Goal: Information Seeking & Learning: Learn about a topic

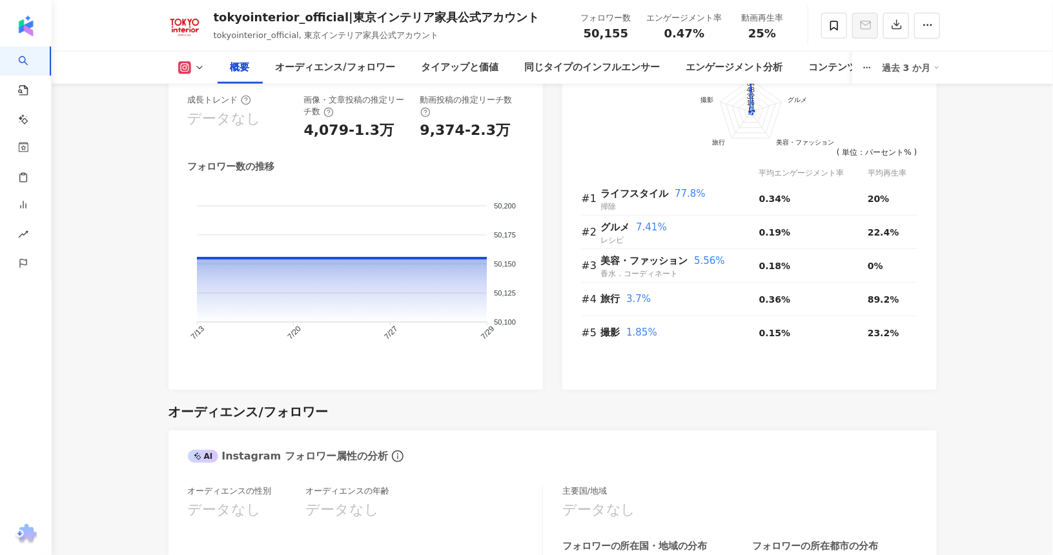
scroll to position [646, 0]
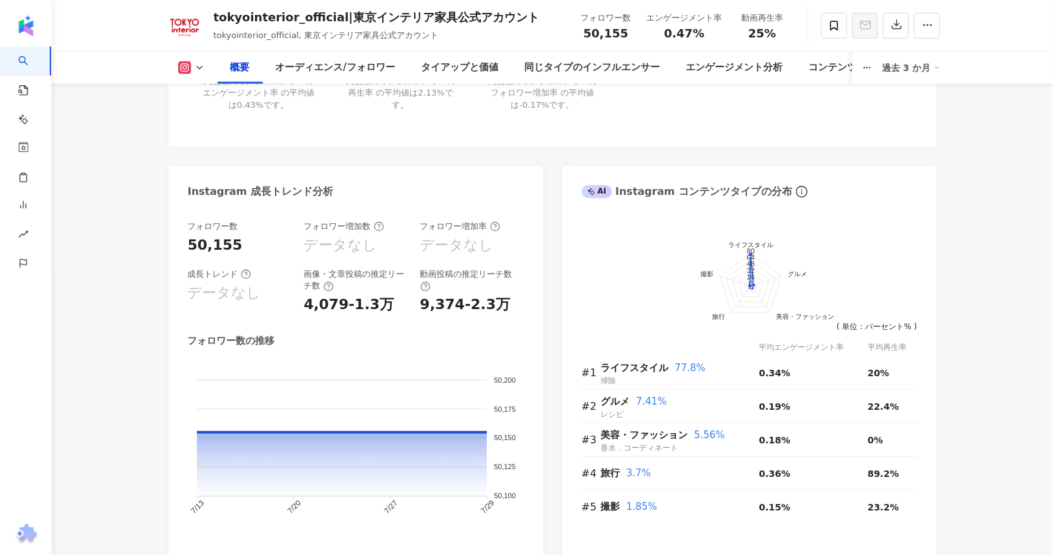
click at [919, 76] on div "過去 3 か月" at bounding box center [911, 67] width 58 height 21
click at [912, 117] on link "過去 6 か月" at bounding box center [919, 122] width 48 height 10
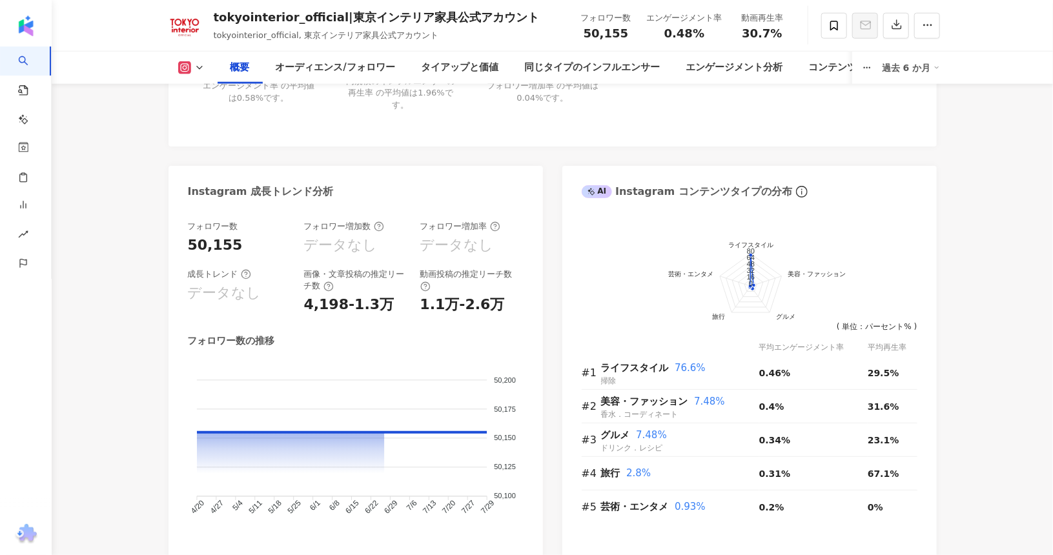
scroll to position [639, 0]
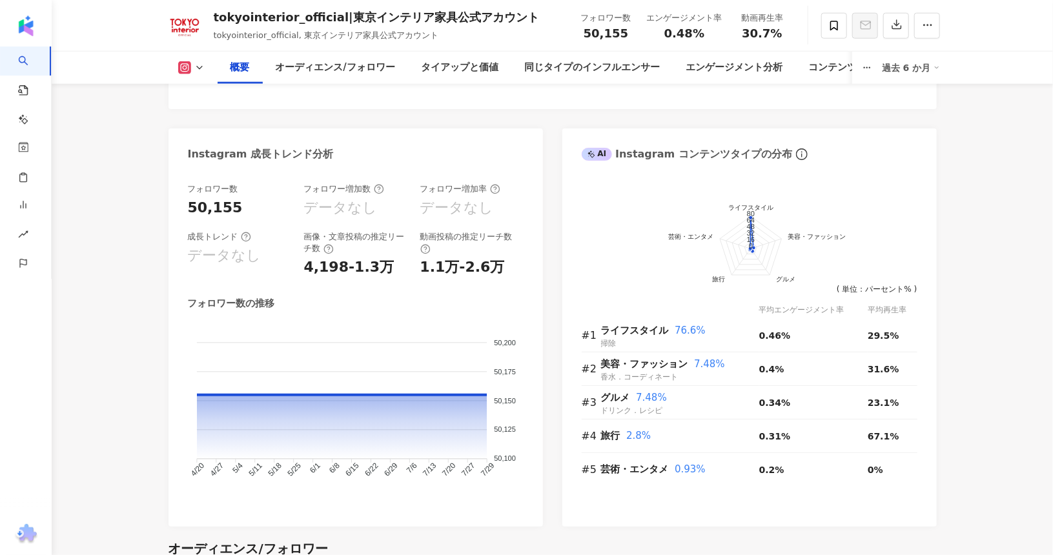
scroll to position [704, 0]
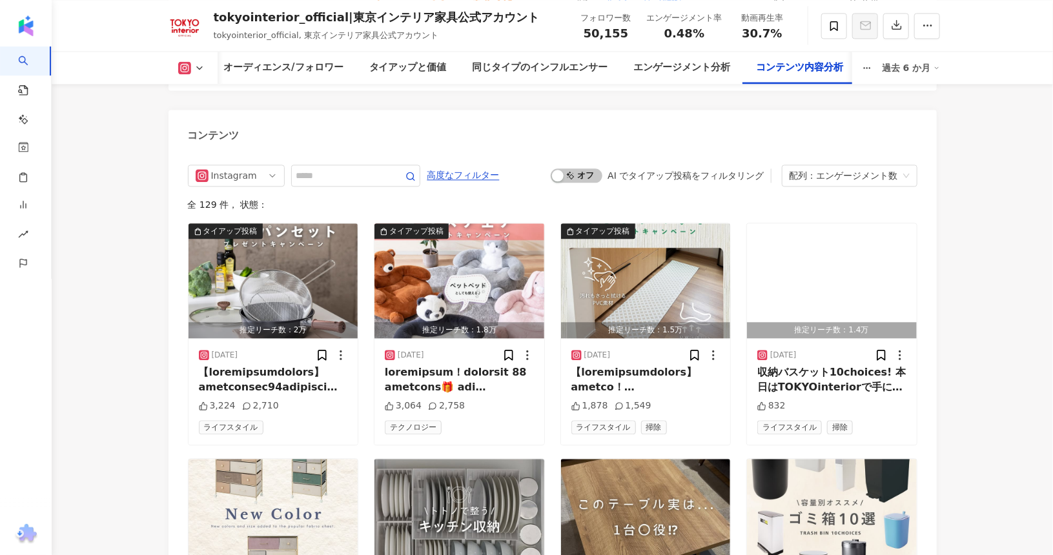
scroll to position [3802, 0]
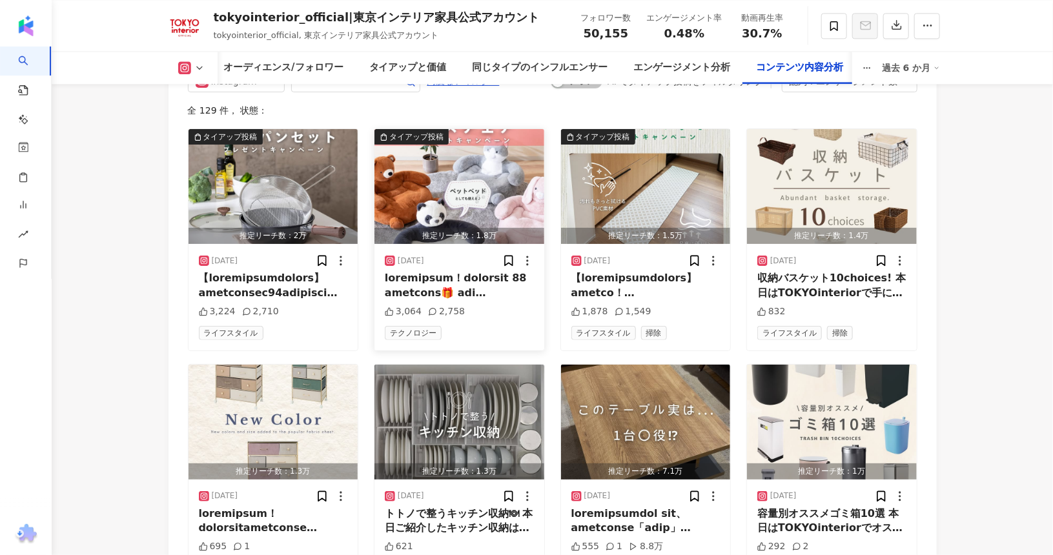
scroll to position [3867, 0]
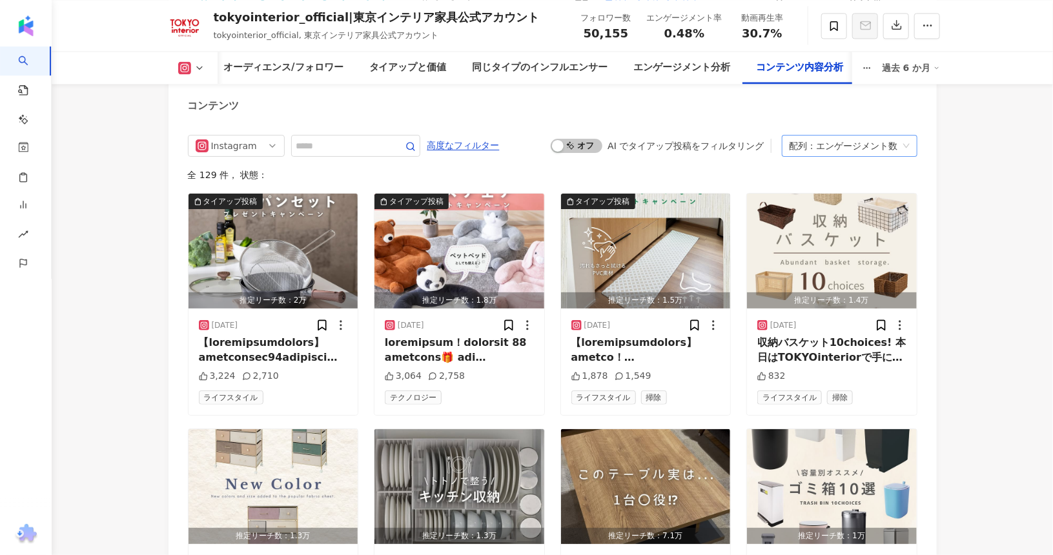
click at [868, 140] on div "エンゲージメント数" at bounding box center [857, 146] width 81 height 21
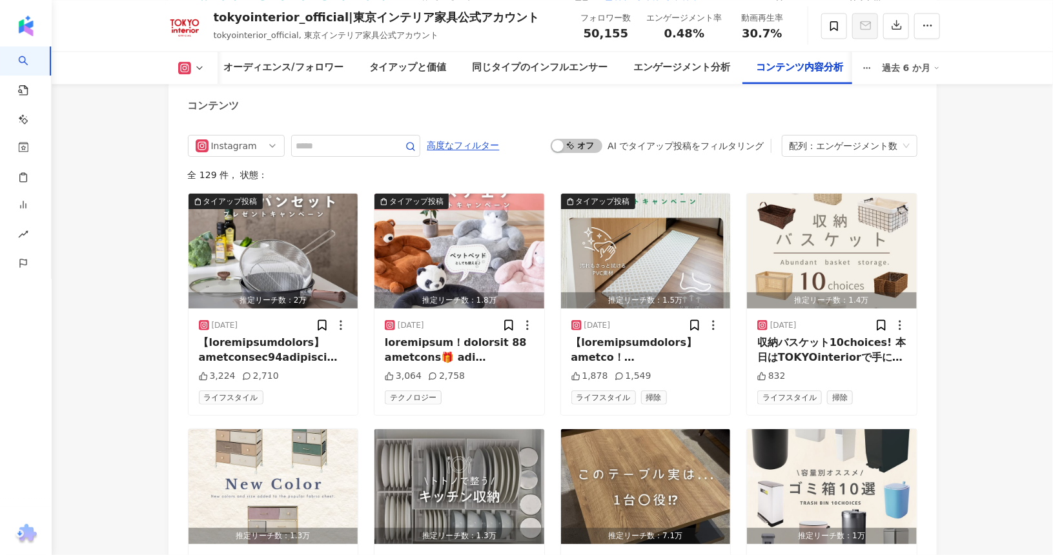
scroll to position [3931, 0]
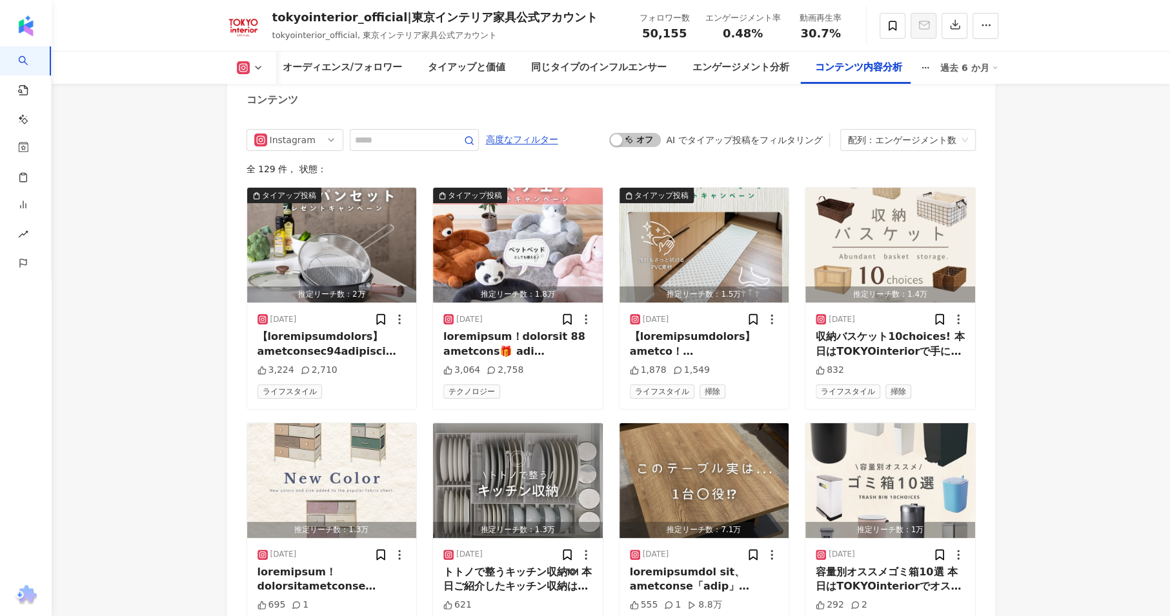
scroll to position [3890, 0]
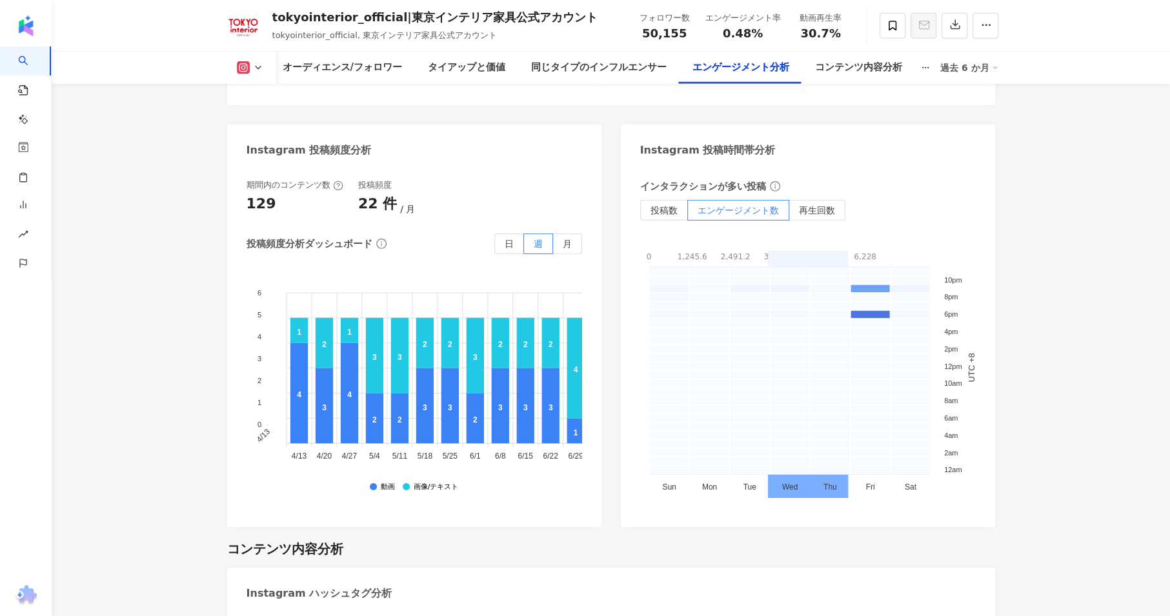
scroll to position [3100, 0]
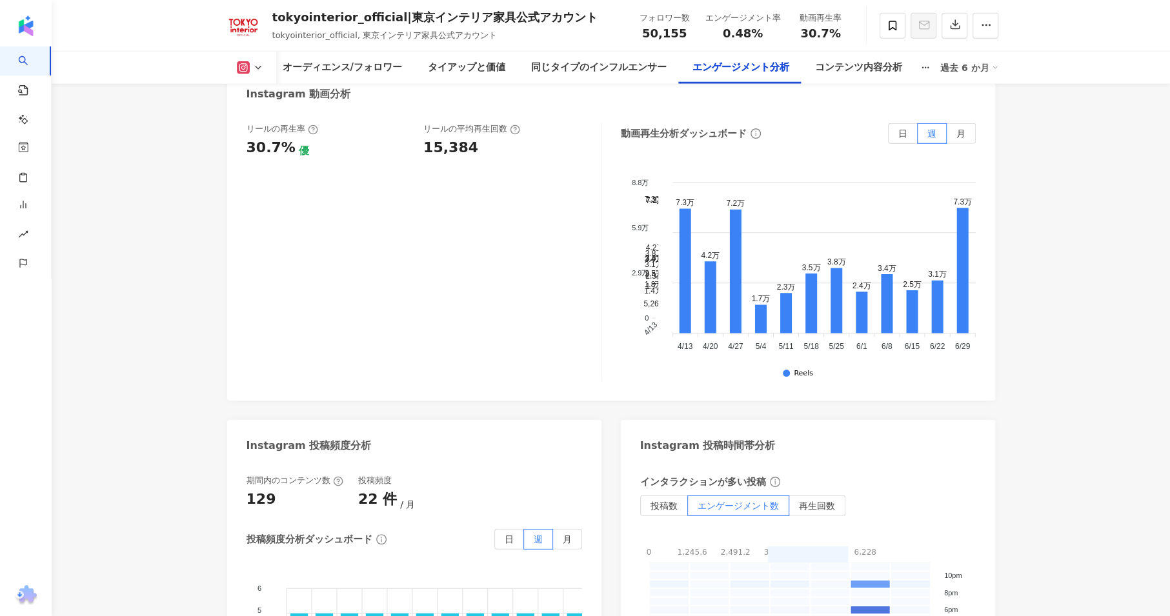
scroll to position [2742, 0]
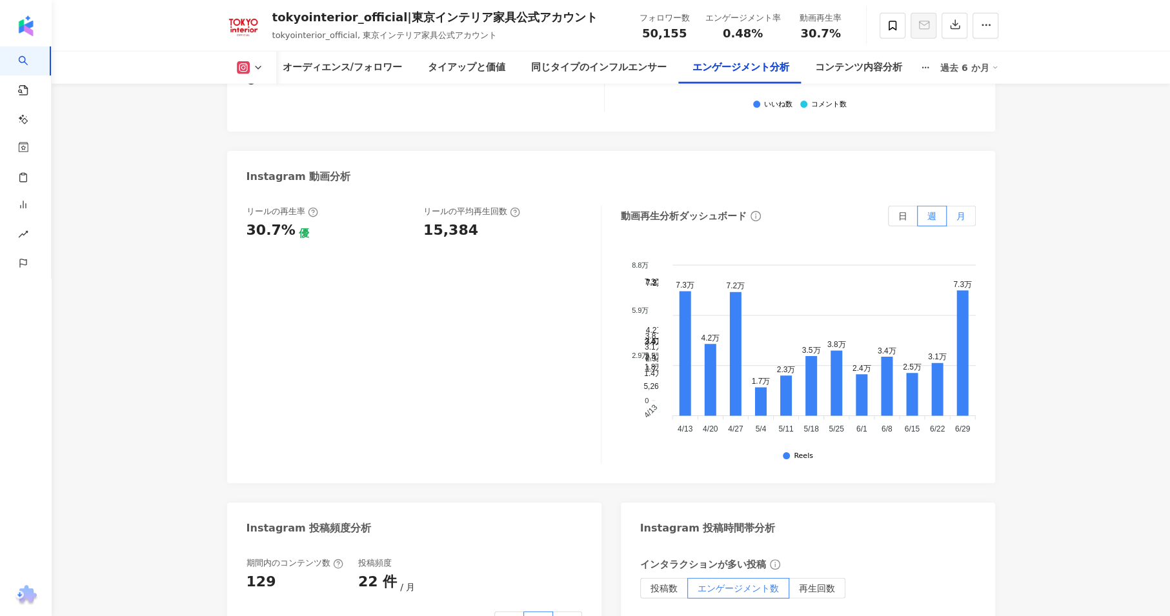
click at [958, 217] on span "月" at bounding box center [961, 216] width 9 height 10
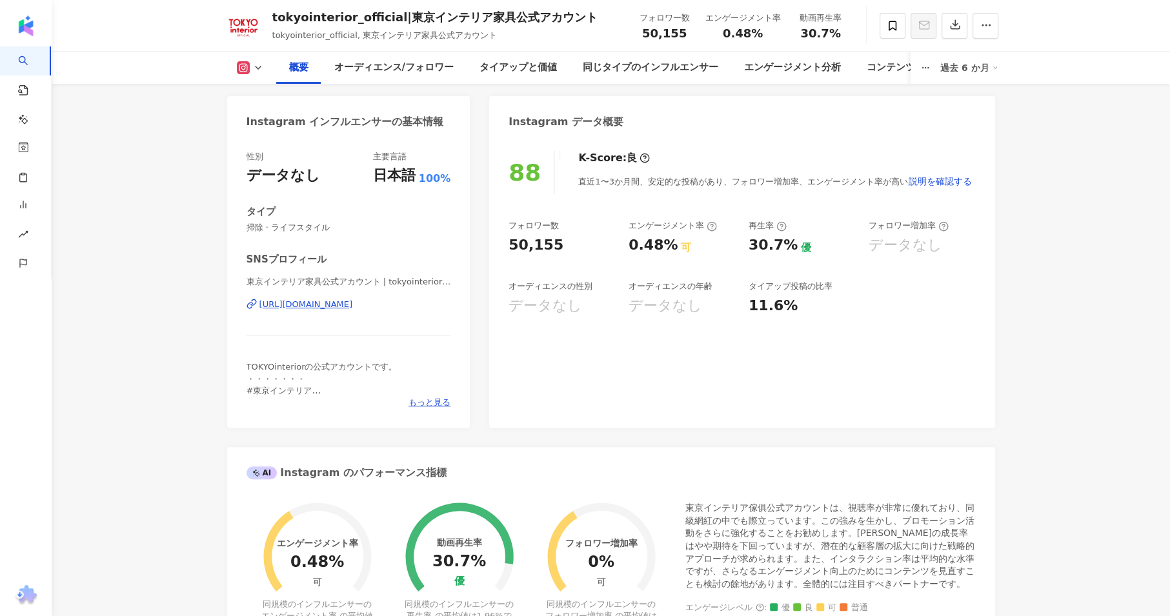
scroll to position [0, 0]
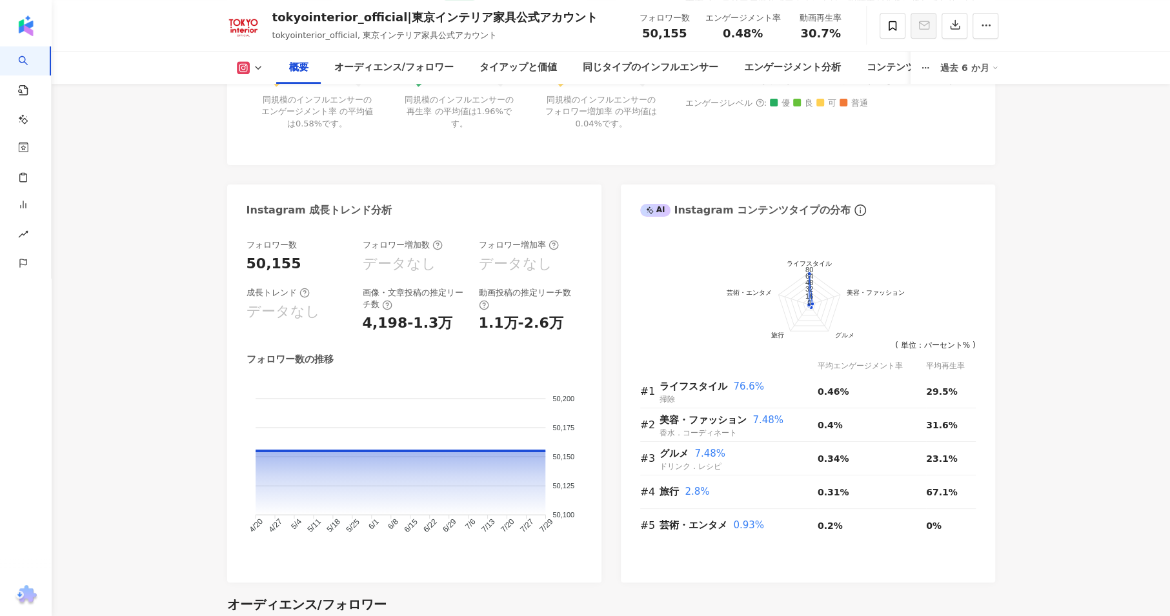
scroll to position [646, 0]
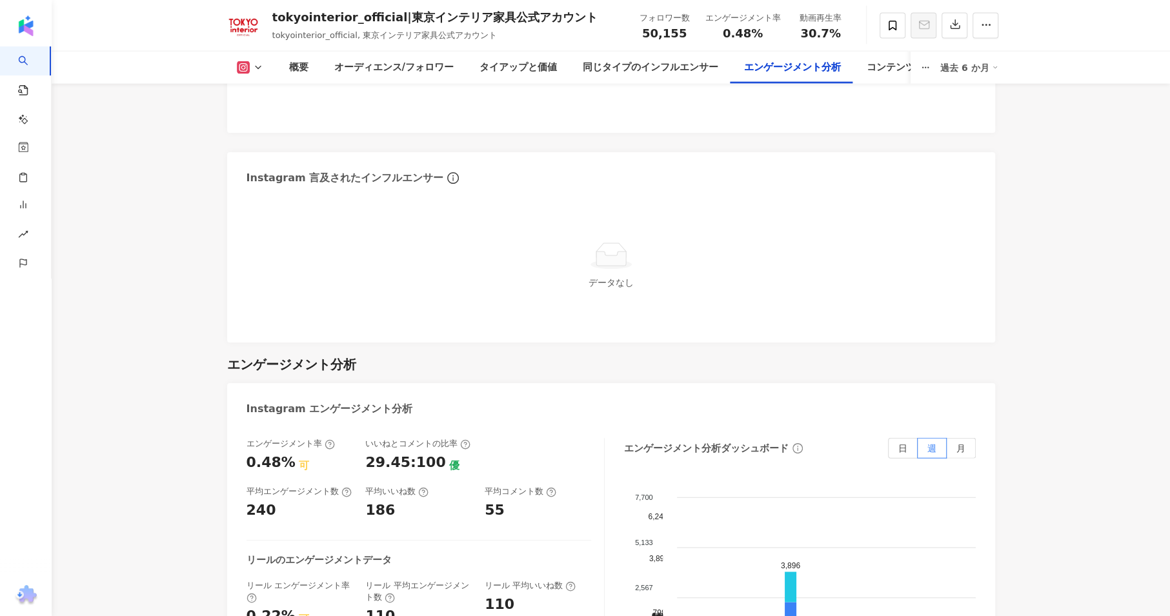
scroll to position [2438, 0]
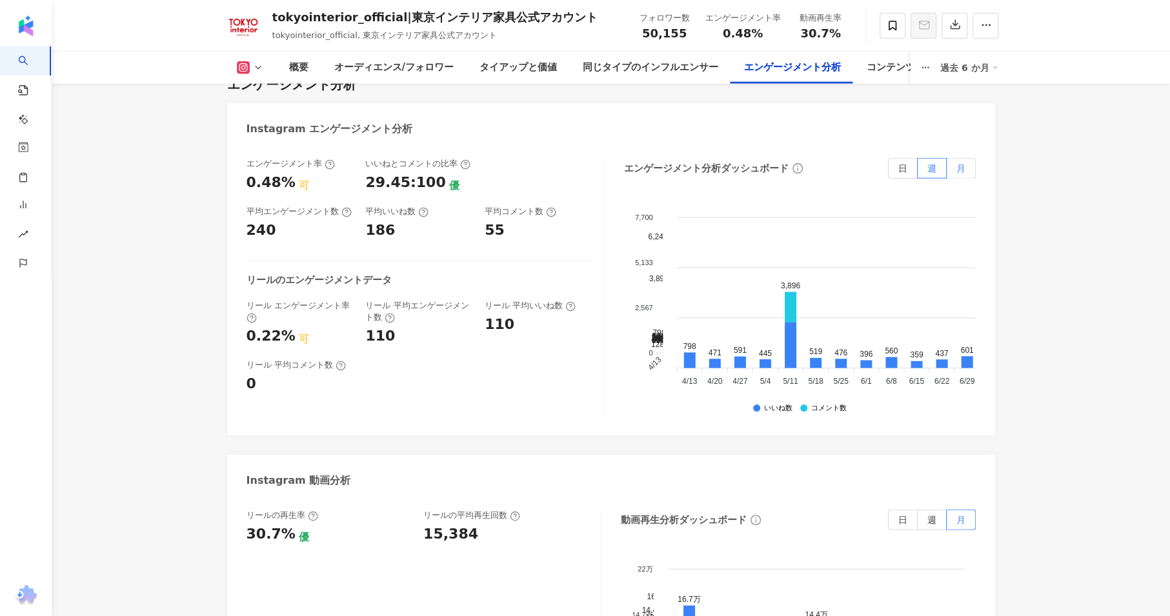
click at [953, 170] on label "月" at bounding box center [961, 168] width 29 height 21
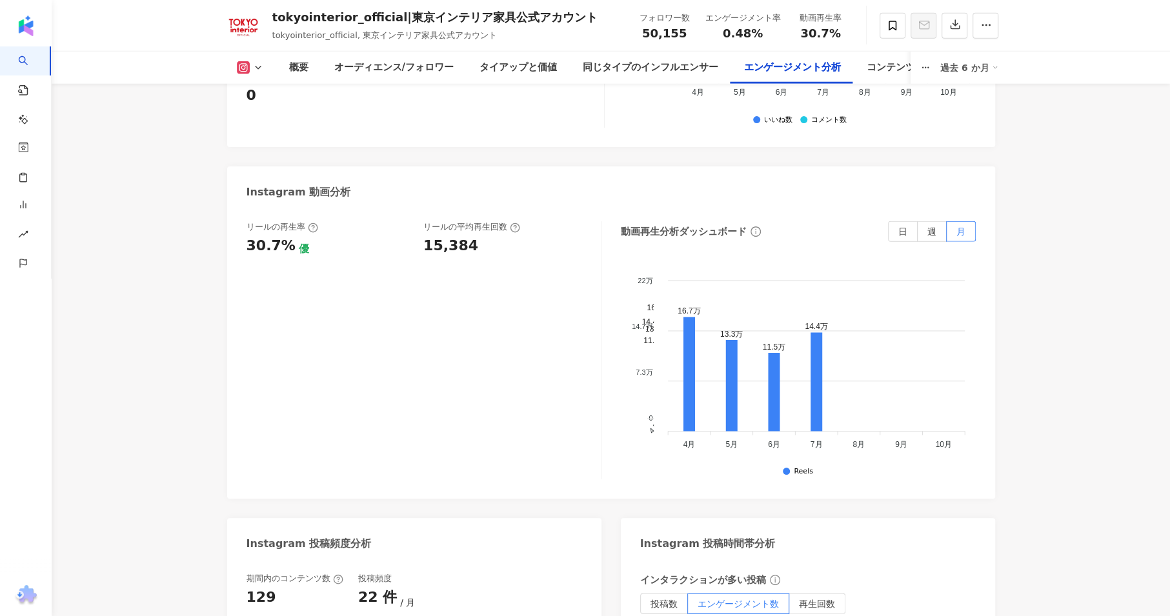
scroll to position [2725, 0]
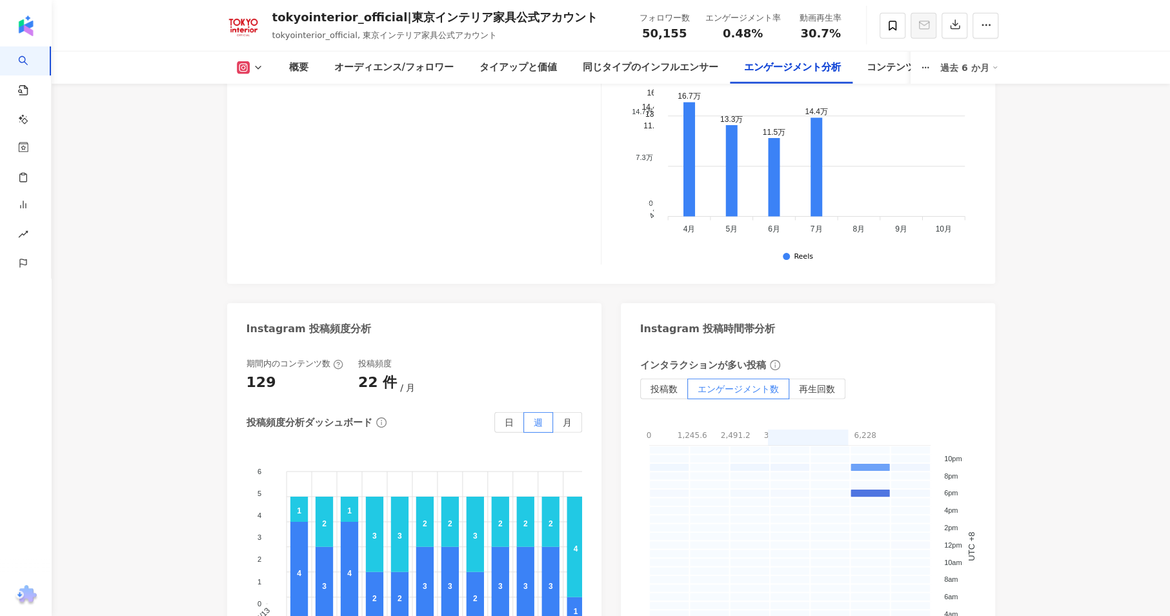
scroll to position [3084, 0]
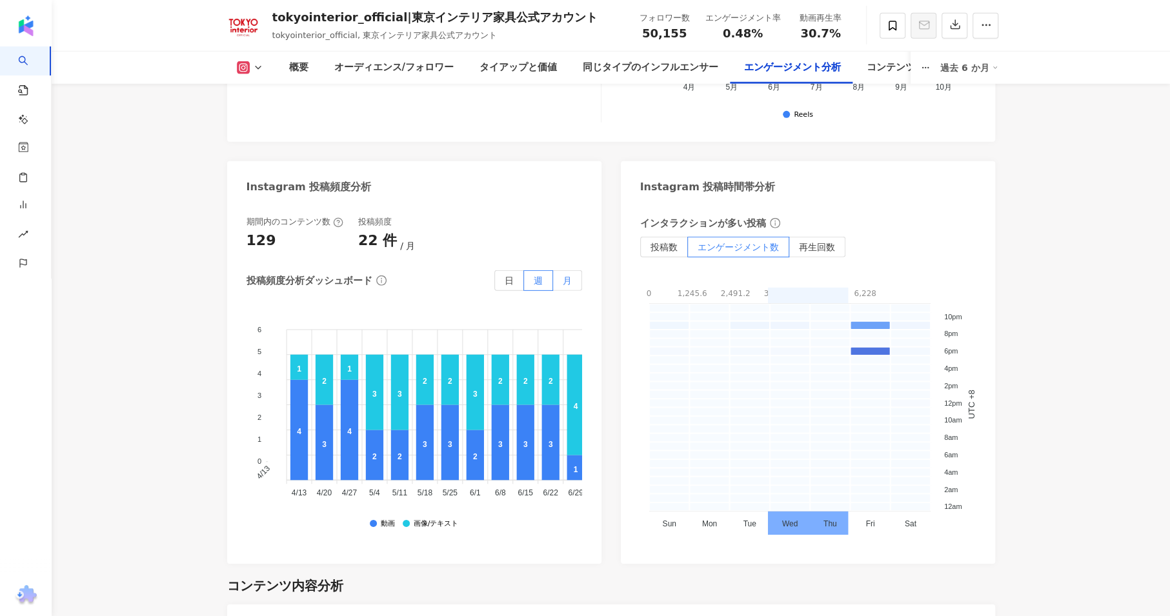
click at [561, 275] on label "月" at bounding box center [567, 280] width 29 height 21
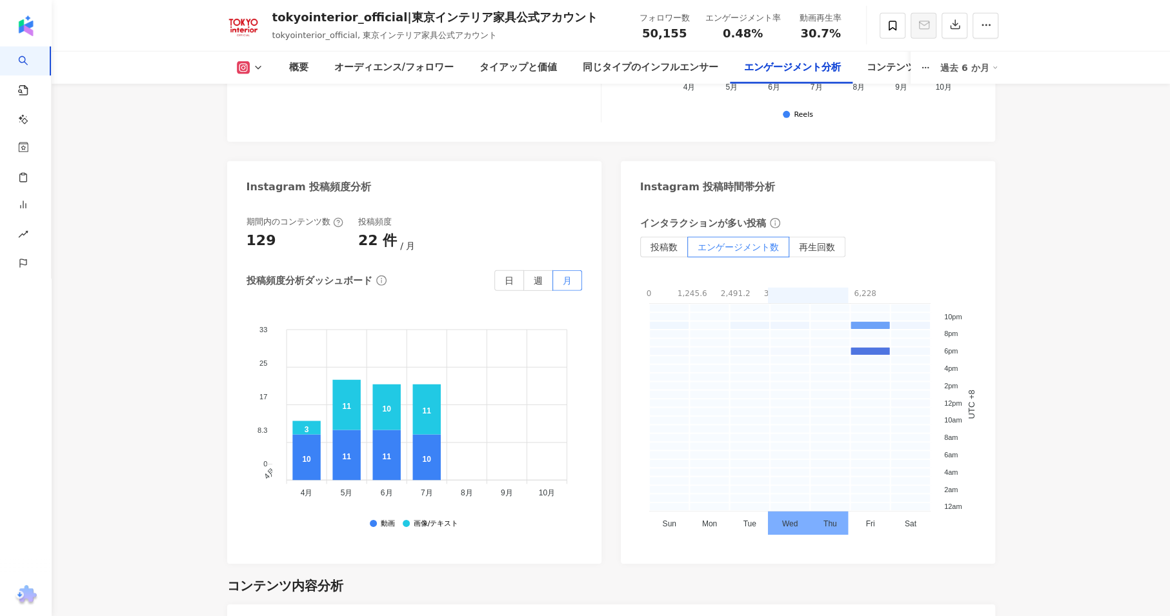
click at [267, 69] on button at bounding box center [250, 67] width 52 height 13
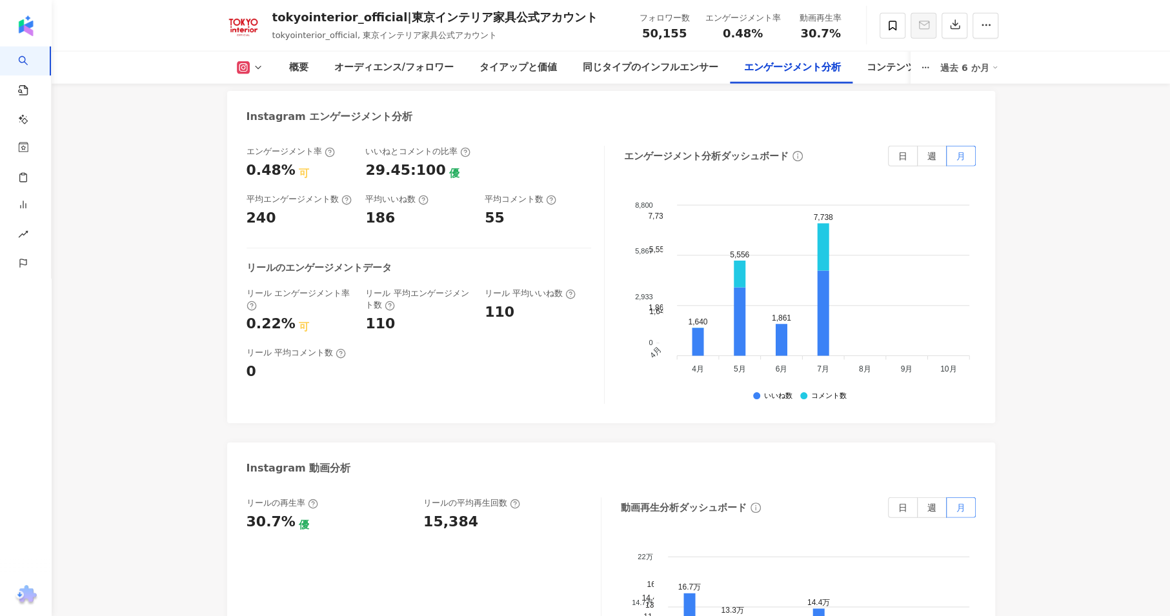
scroll to position [2295, 0]
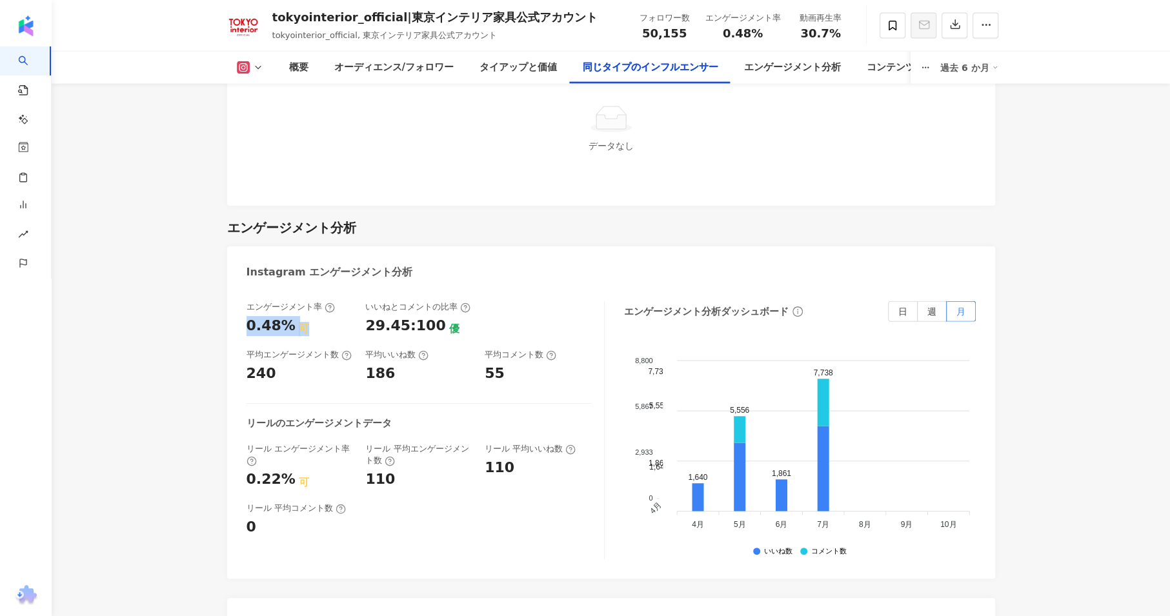
drag, startPoint x: 238, startPoint y: 323, endPoint x: 298, endPoint y: 329, distance: 60.9
click at [298, 329] on div "エンゲージメント率 0.48% 可 いいねとコメントの比率 29.45:100 優 平均エンゲージメント数 240 平均いいね数 186 平均コメント数 55…" at bounding box center [611, 434] width 768 height 290
click at [176, 380] on main "5万 tokyointerior_official|東京インテリア家具公式アカウント tokyointerior_official, 東京インテリア家具公式ア…" at bounding box center [611, 126] width 1119 height 4758
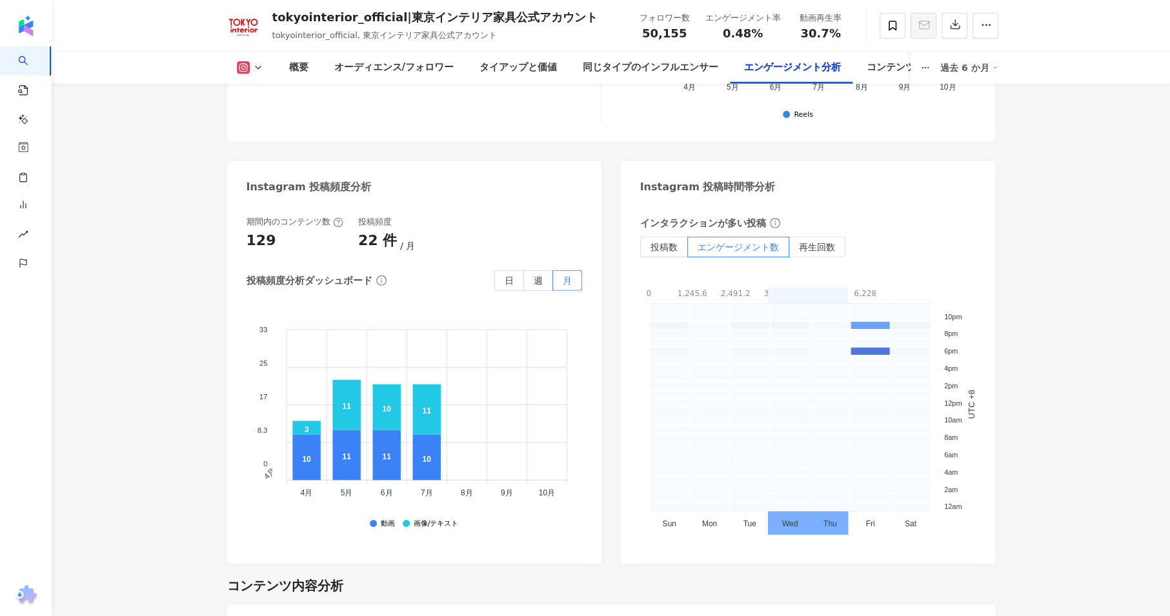
scroll to position [3801, 0]
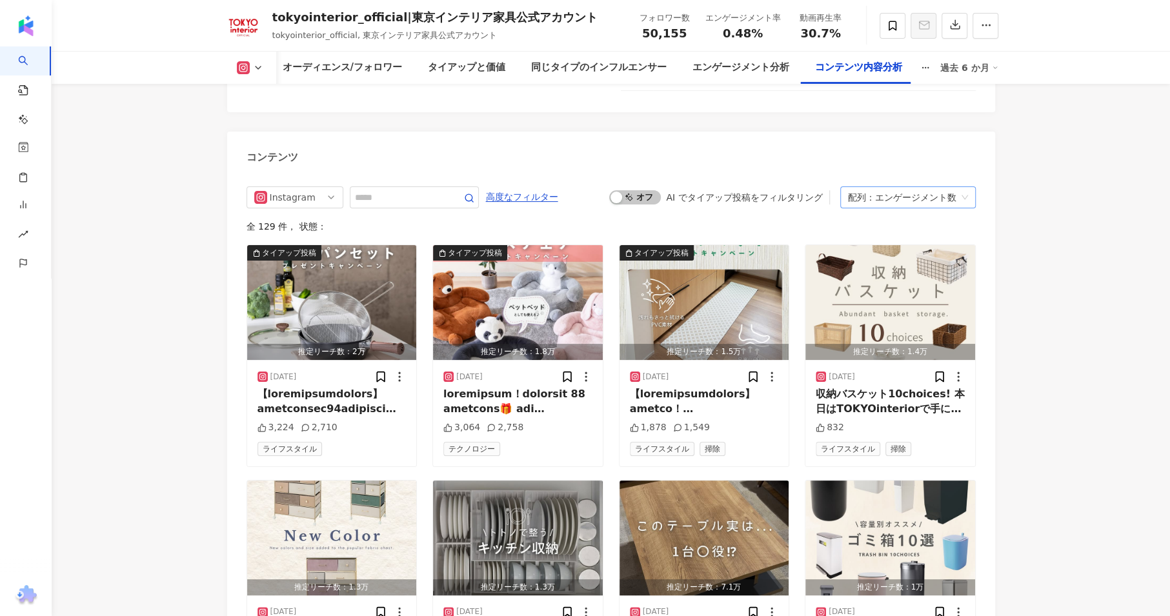
click at [901, 198] on div "エンゲージメント数" at bounding box center [915, 197] width 81 height 21
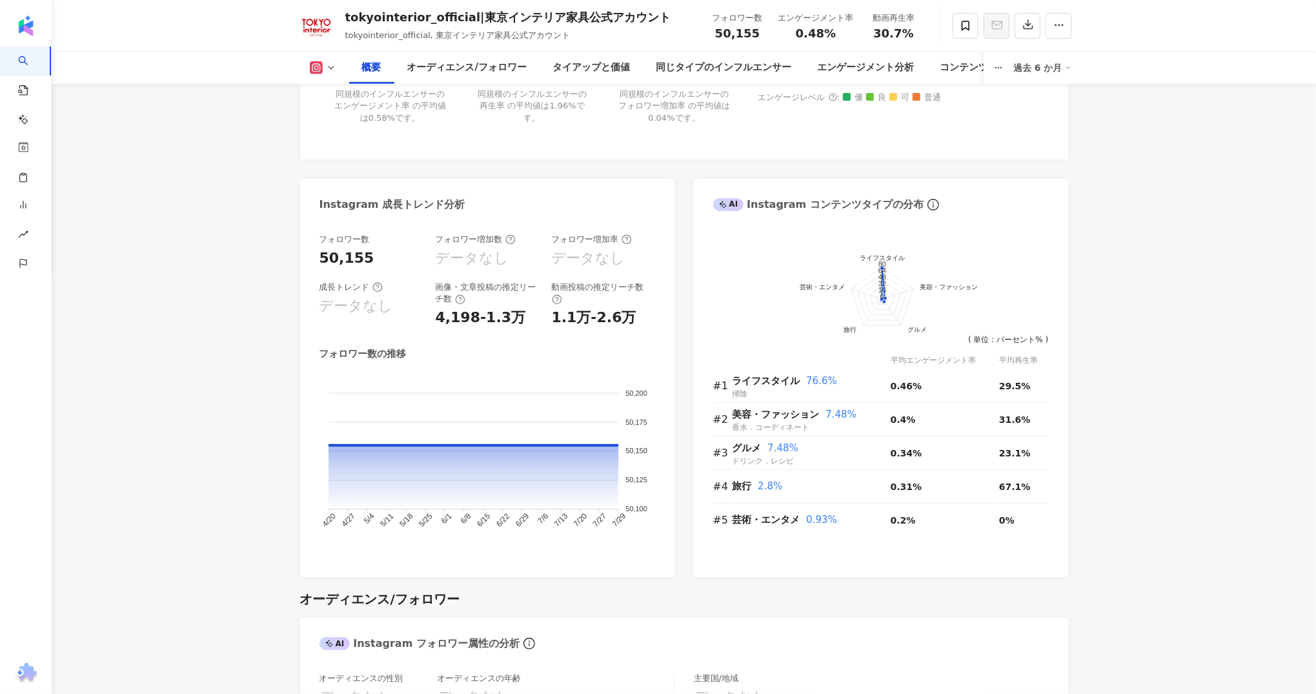
scroll to position [1022, 0]
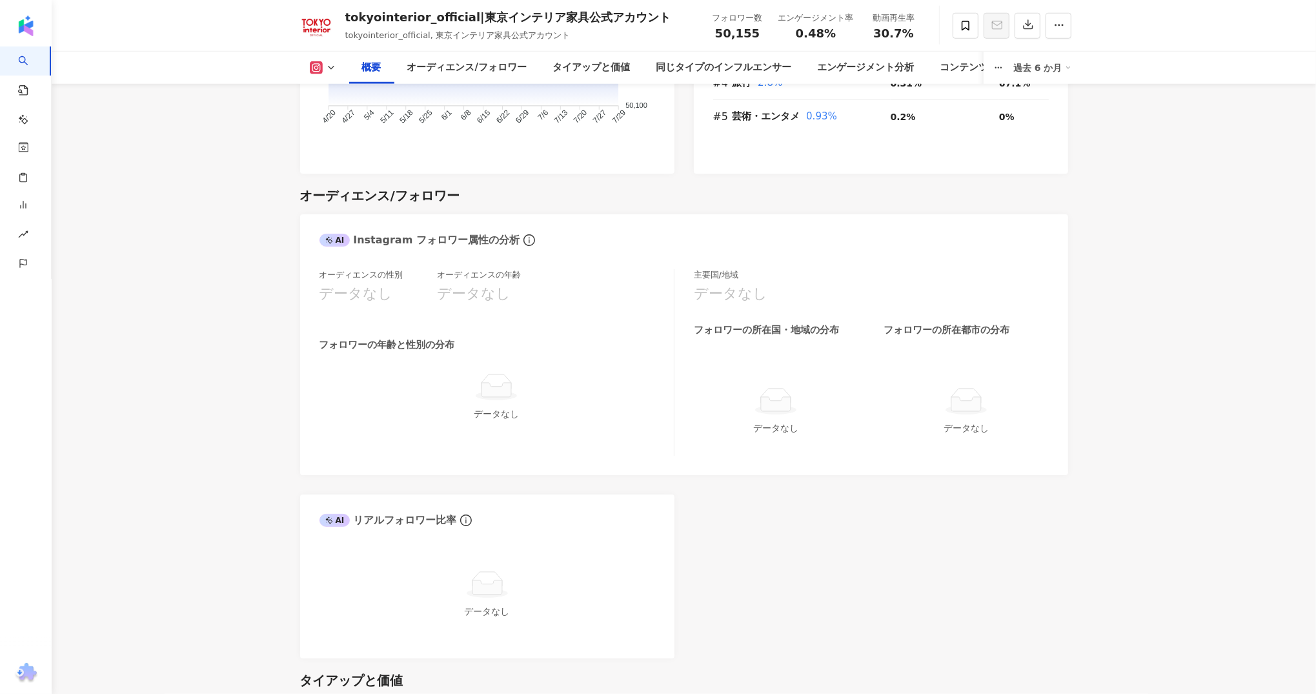
click at [400, 363] on div "フォロワーの年齢と性別の分布 データなし" at bounding box center [497, 379] width 354 height 83
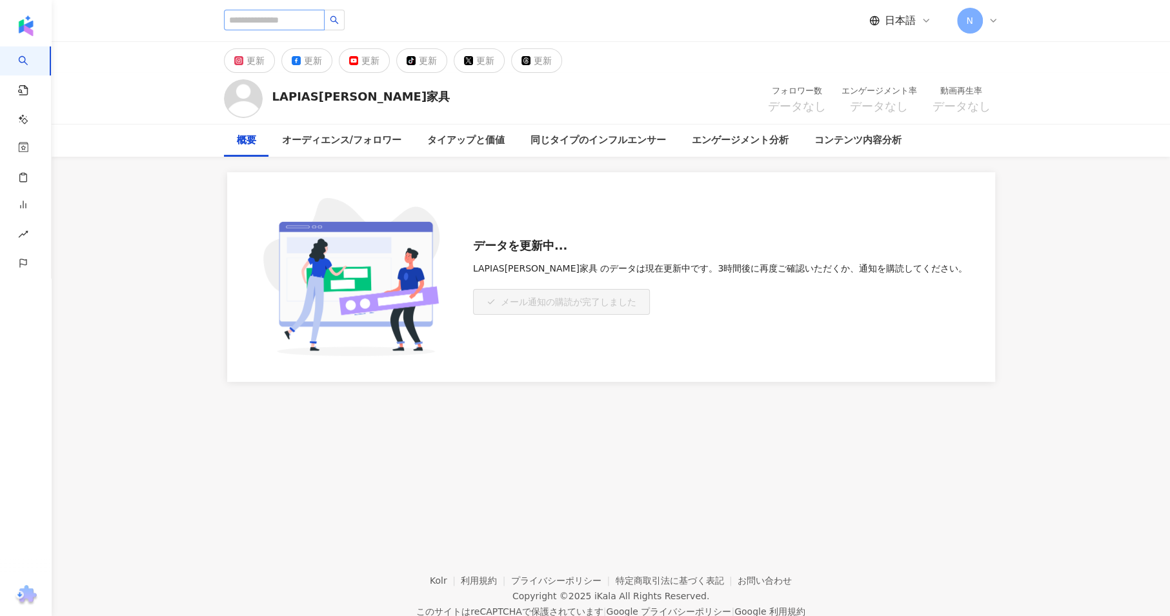
click at [274, 20] on input "search" at bounding box center [274, 20] width 101 height 21
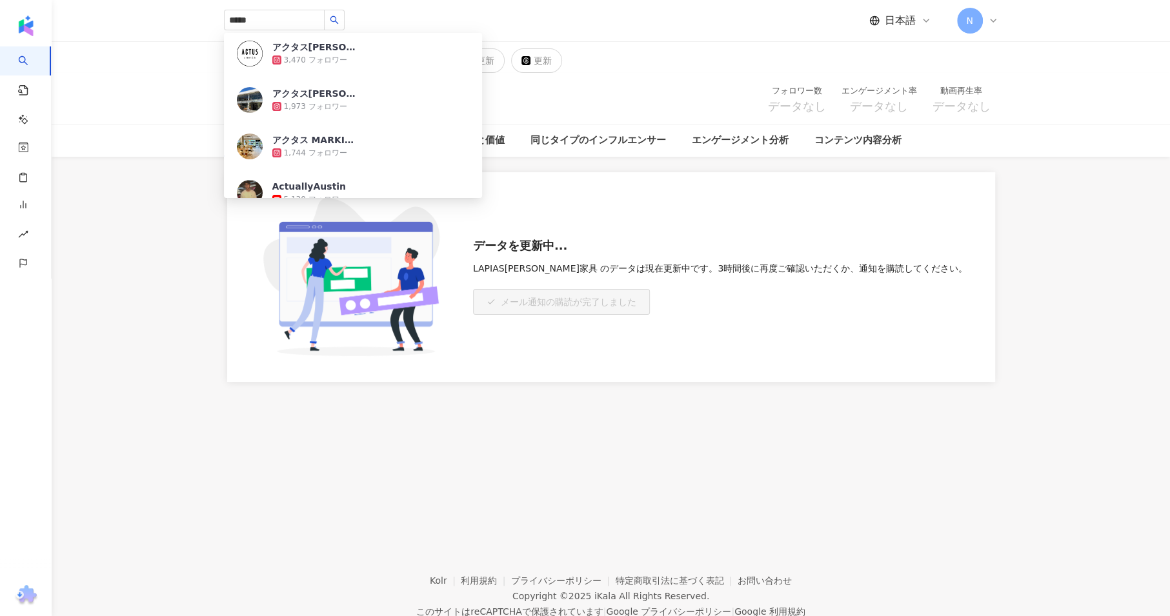
scroll to position [215, 0]
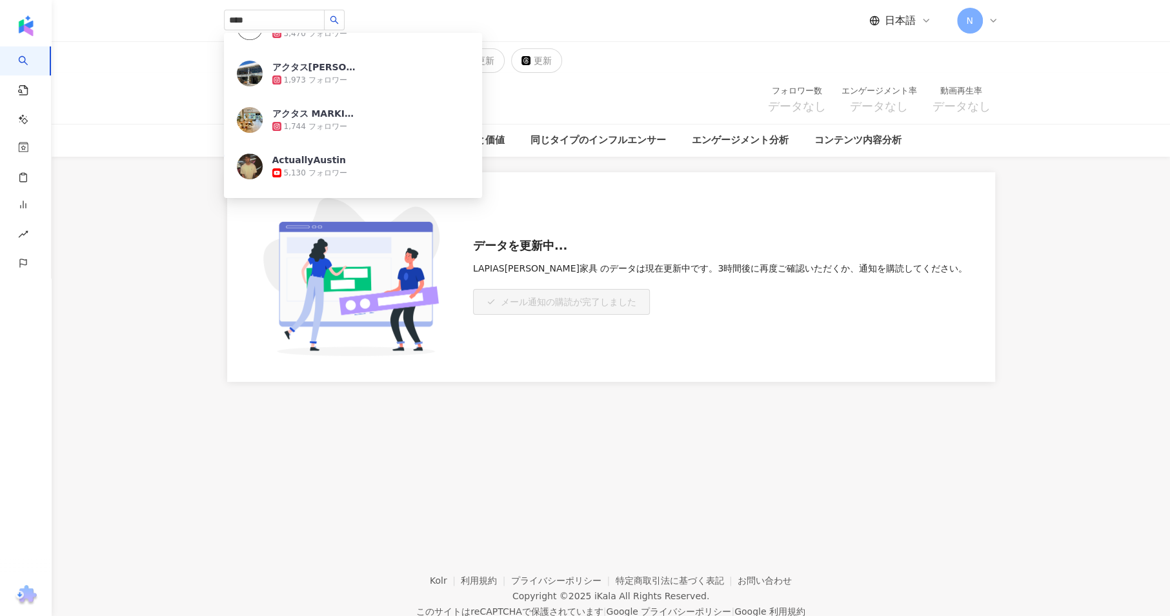
type input "****"
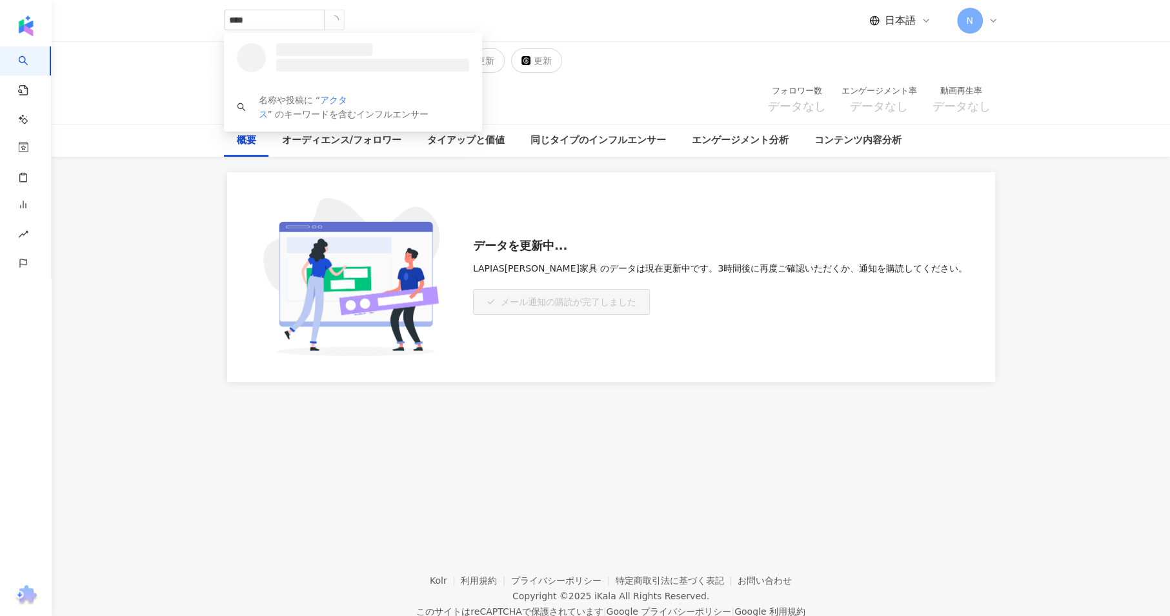
scroll to position [0, 0]
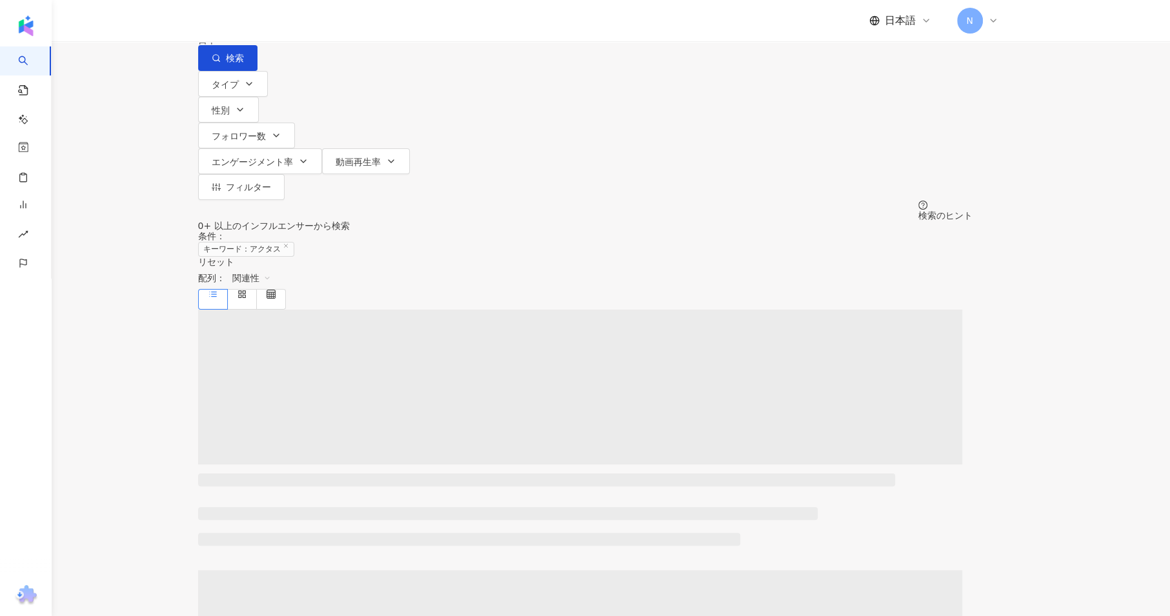
click at [269, 22] on div "すべてのSNS" at bounding box center [237, 11] width 63 height 21
click at [281, 140] on div "Instagram" at bounding box center [279, 133] width 83 height 14
click at [156, 219] on main "ig Instagram **** 日本 検索 タイプ 性別 フォロワー数 エンゲージメント率 動画再生率 推定費用 フィルター 検索のヒント 0+ 以上のイ…" at bounding box center [585, 558] width 1170 height 1116
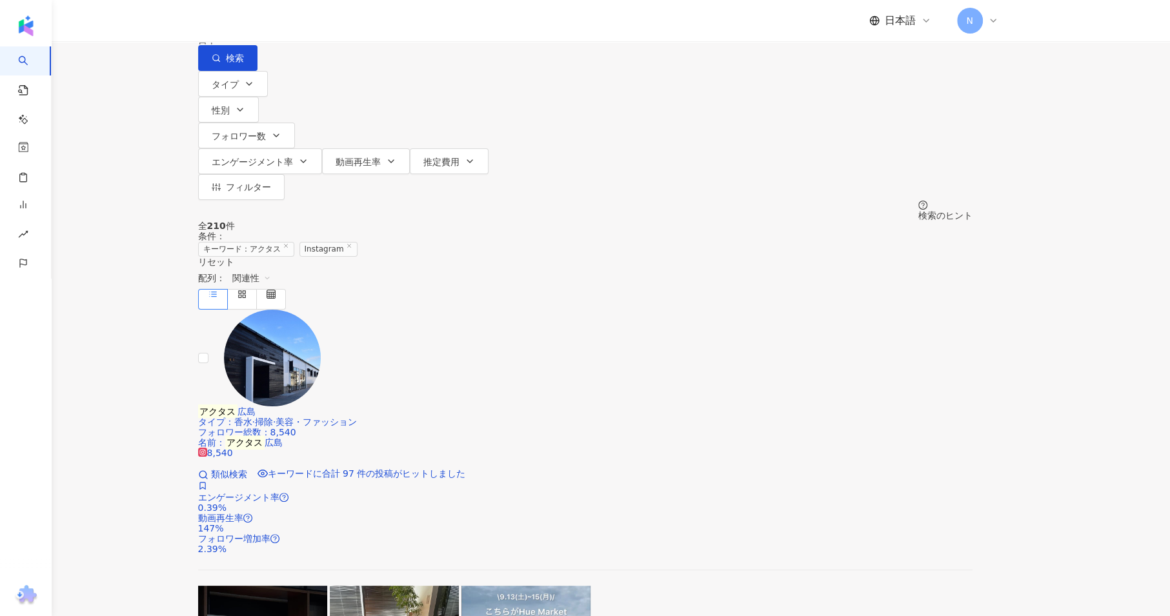
click at [271, 268] on span "関連性" at bounding box center [251, 278] width 39 height 21
click at [913, 222] on div "フォロワー数" at bounding box center [942, 219] width 81 height 14
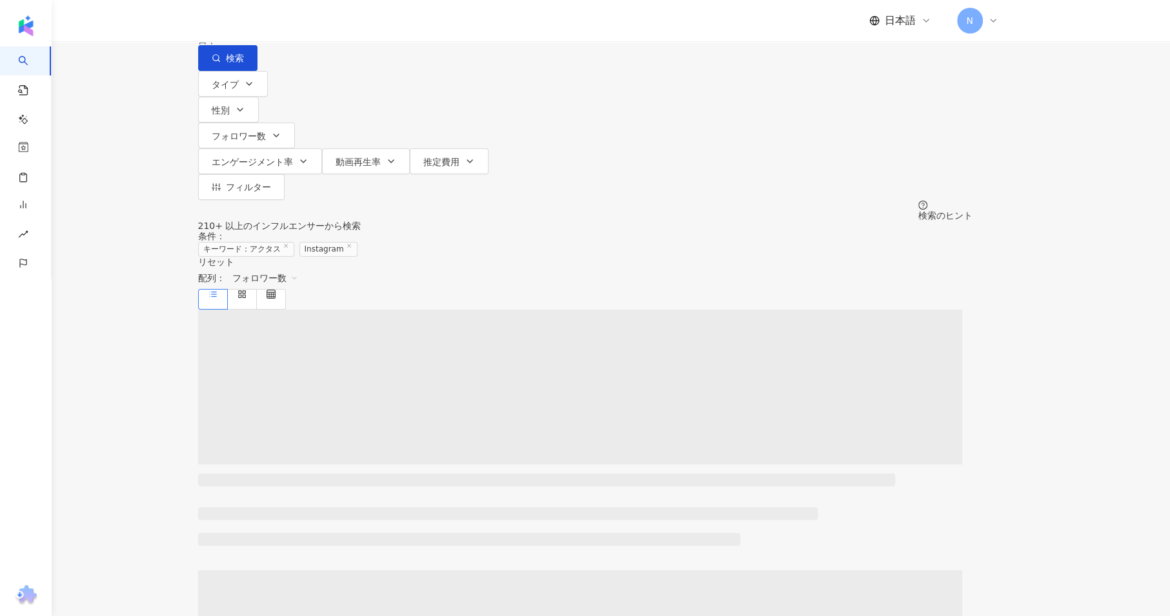
click at [143, 254] on main "Instagram **** 日本 検索 タイプ 性別 フォロワー数 エンゲージメント率 動画再生率 推定費用 フィルター 検索のヒント 210+ 以上のイン…" at bounding box center [585, 567] width 1170 height 1134
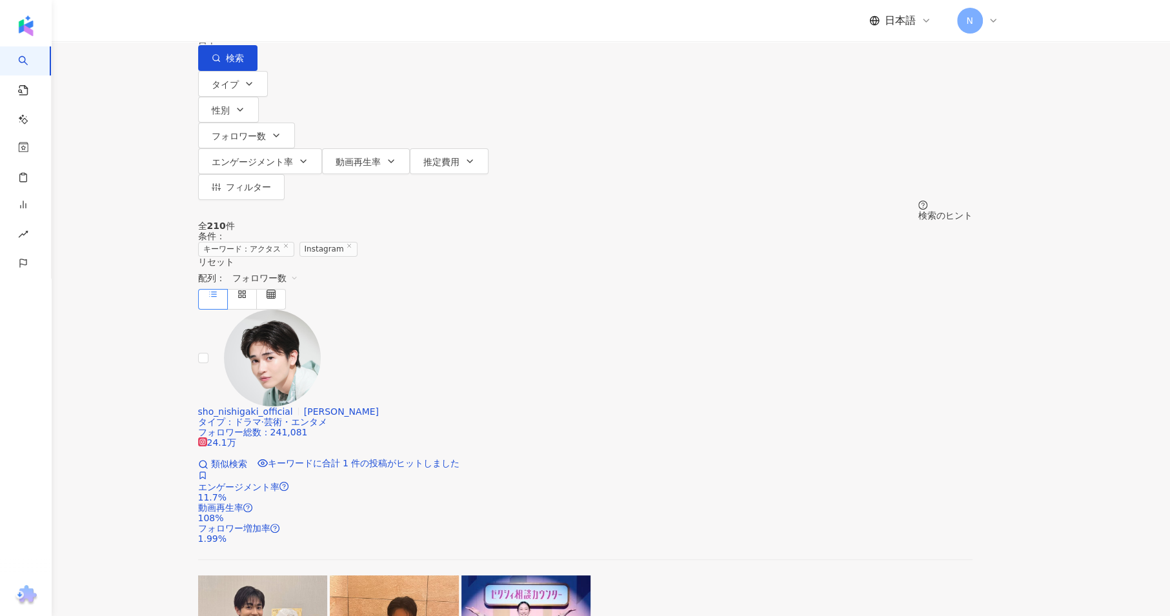
click at [383, 25] on input "****" at bounding box center [343, 12] width 105 height 25
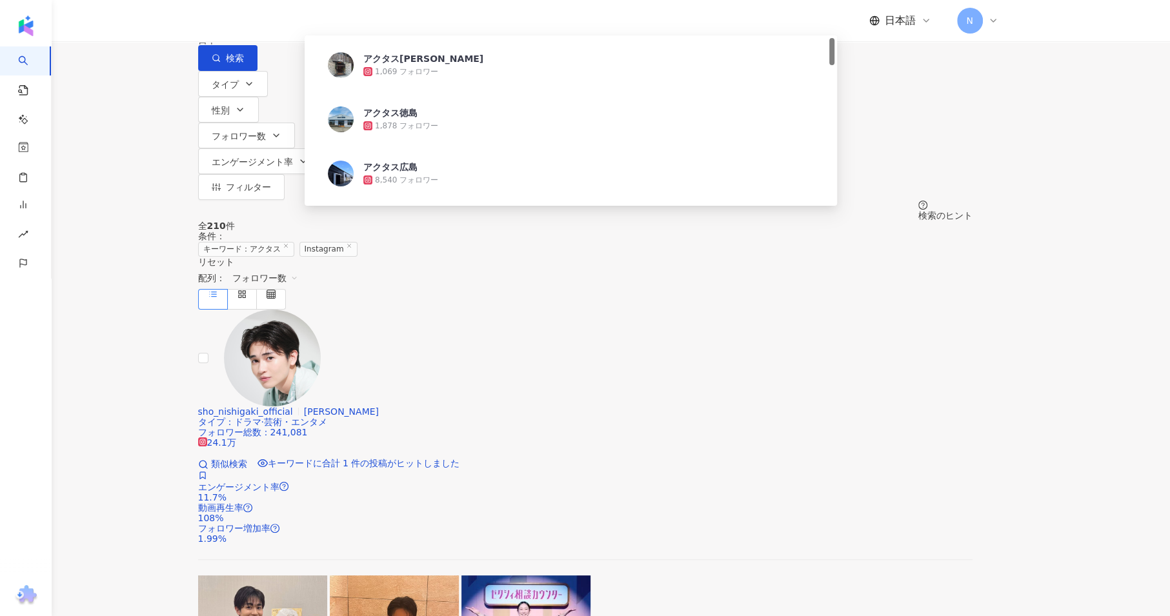
paste input "*******"
type input "**********"
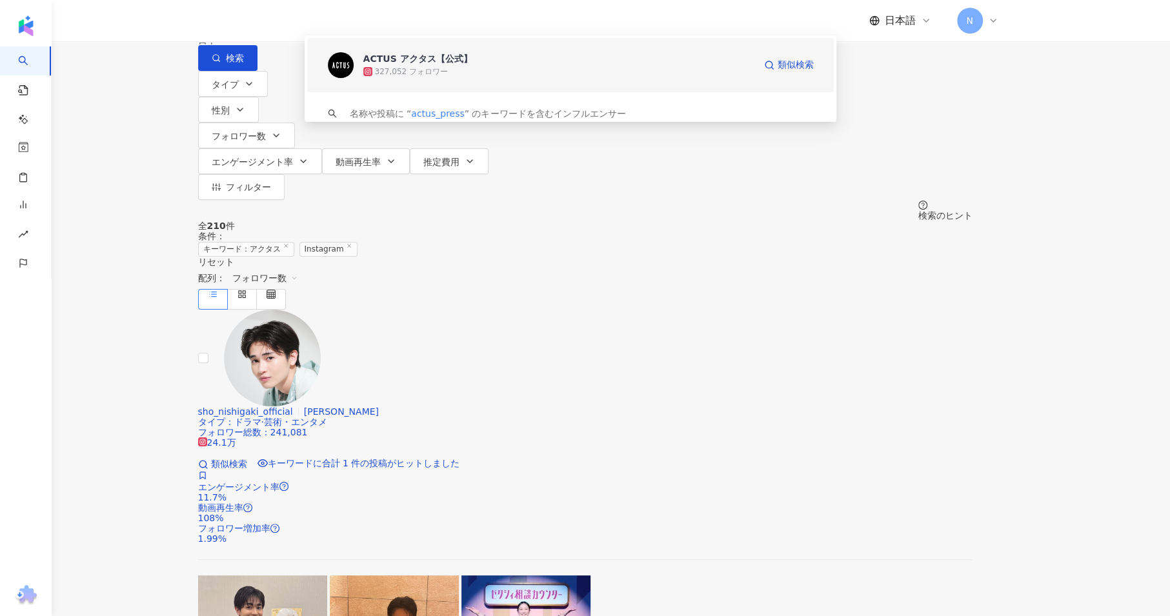
click at [397, 77] on div "327,052 フォロワー" at bounding box center [411, 71] width 73 height 11
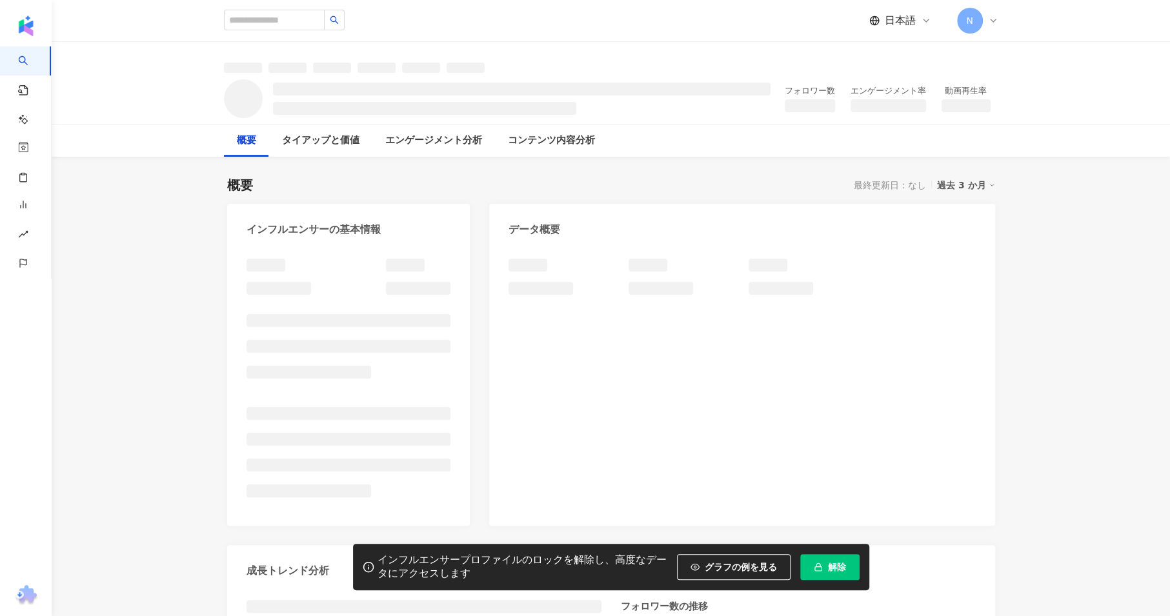
click at [821, 557] on button "解除" at bounding box center [829, 568] width 59 height 26
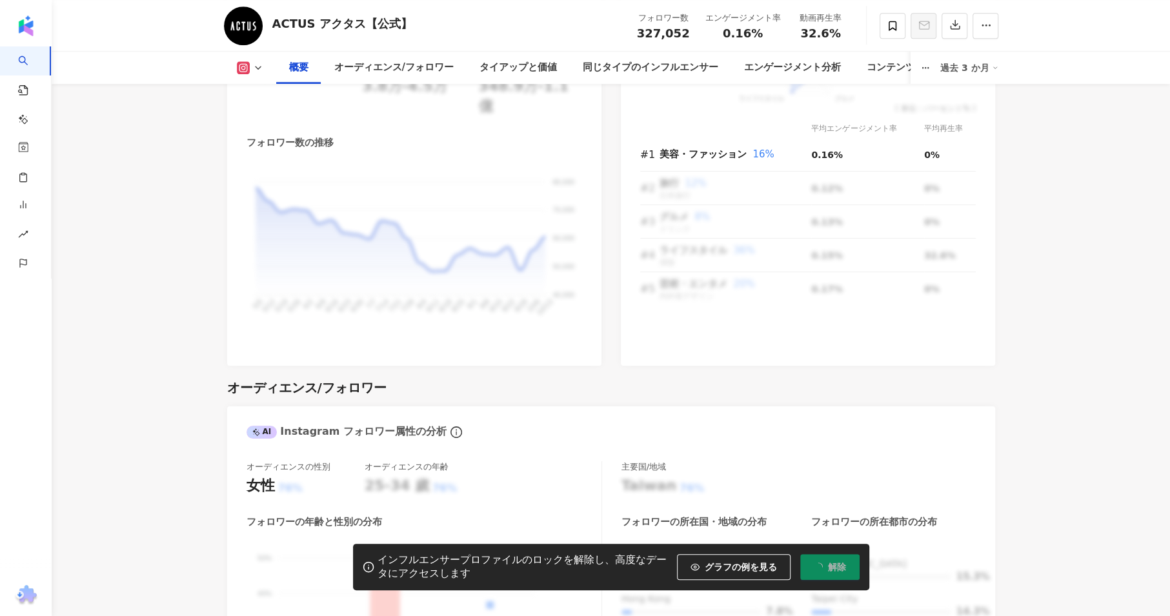
scroll to position [1147, 0]
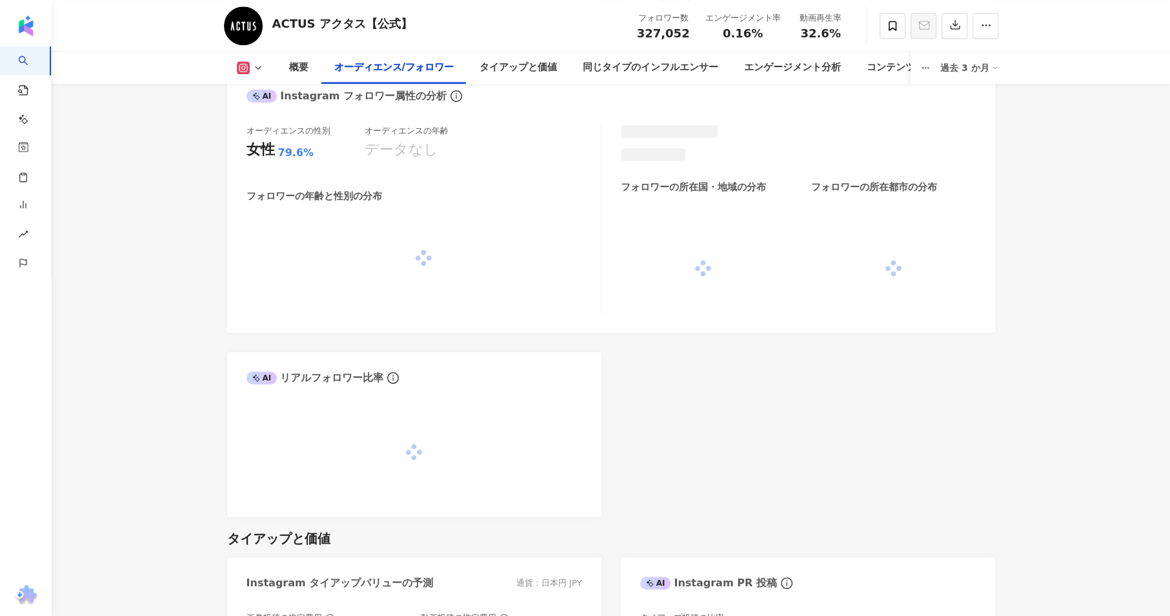
scroll to position [1148, 0]
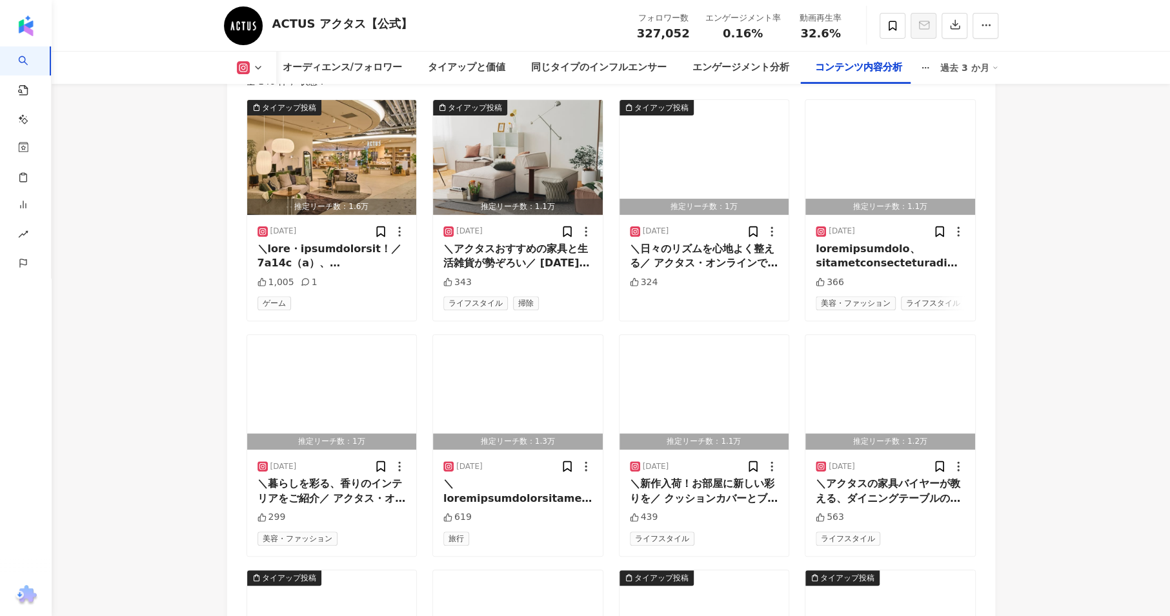
scroll to position [3960, 0]
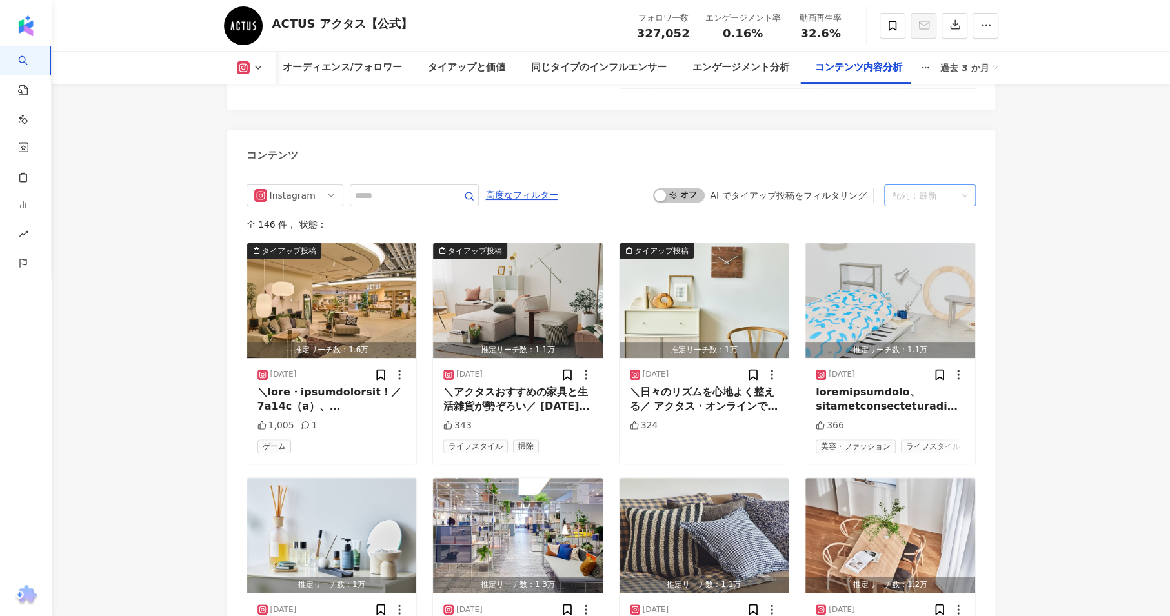
click at [922, 185] on div "配列：最新" at bounding box center [924, 195] width 65 height 21
click at [922, 230] on div "エンゲージメント数" at bounding box center [934, 228] width 81 height 14
click at [979, 71] on div "過去 3 か月" at bounding box center [970, 67] width 58 height 21
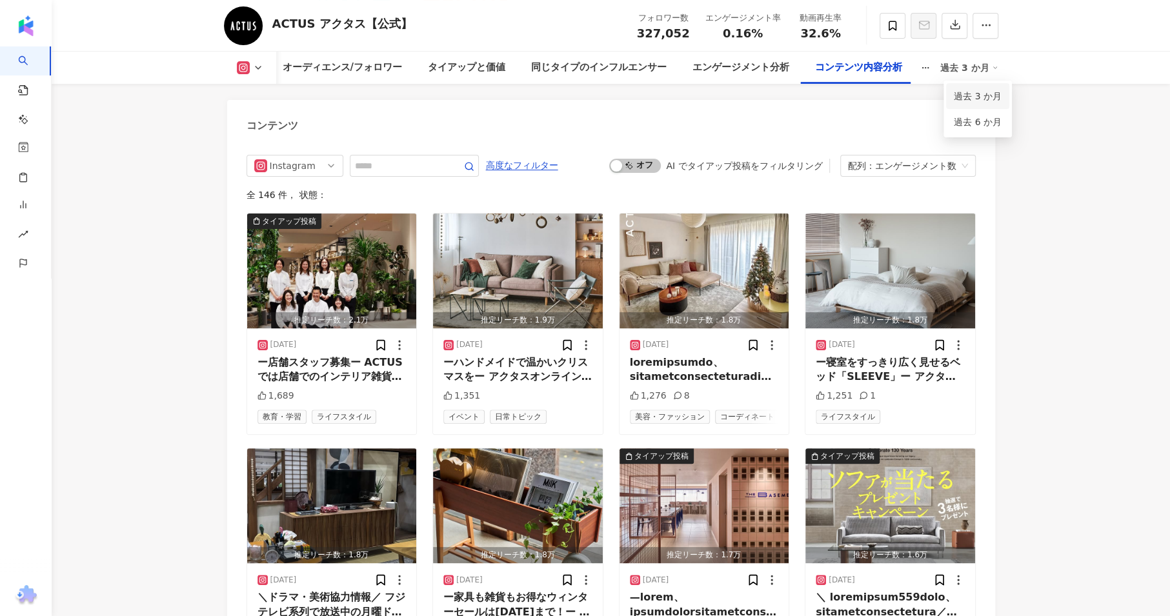
click at [979, 94] on link "過去 3 か月" at bounding box center [978, 96] width 48 height 14
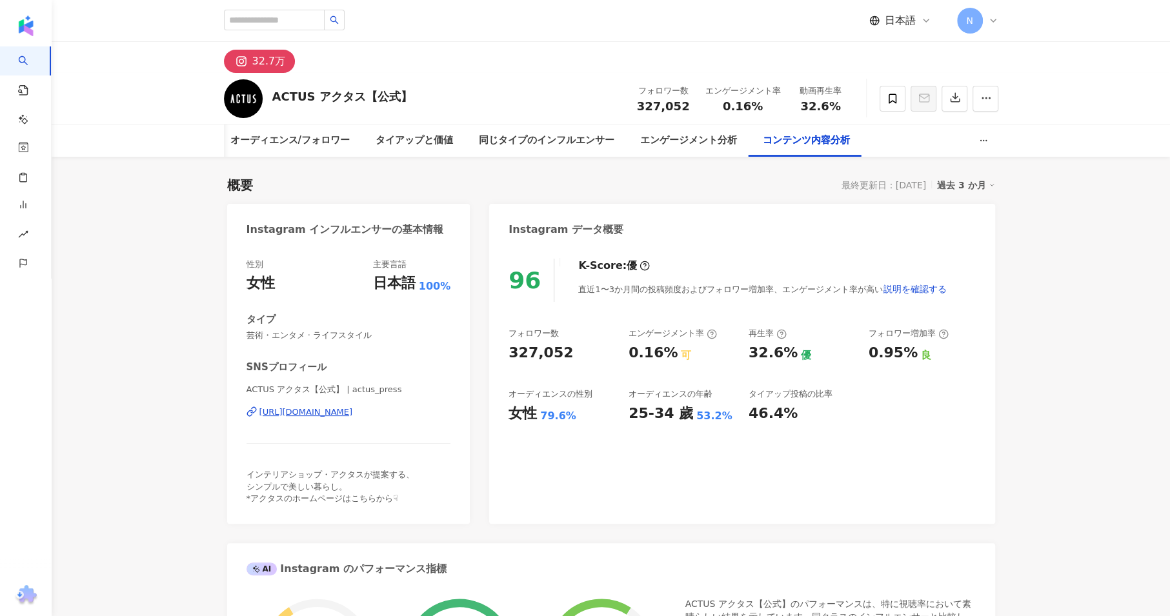
click at [979, 140] on icon "button" at bounding box center [983, 140] width 9 height 9
click at [964, 179] on div "過去 3 か月" at bounding box center [966, 185] width 58 height 17
click at [964, 238] on link "過去 6 か月" at bounding box center [975, 237] width 48 height 14
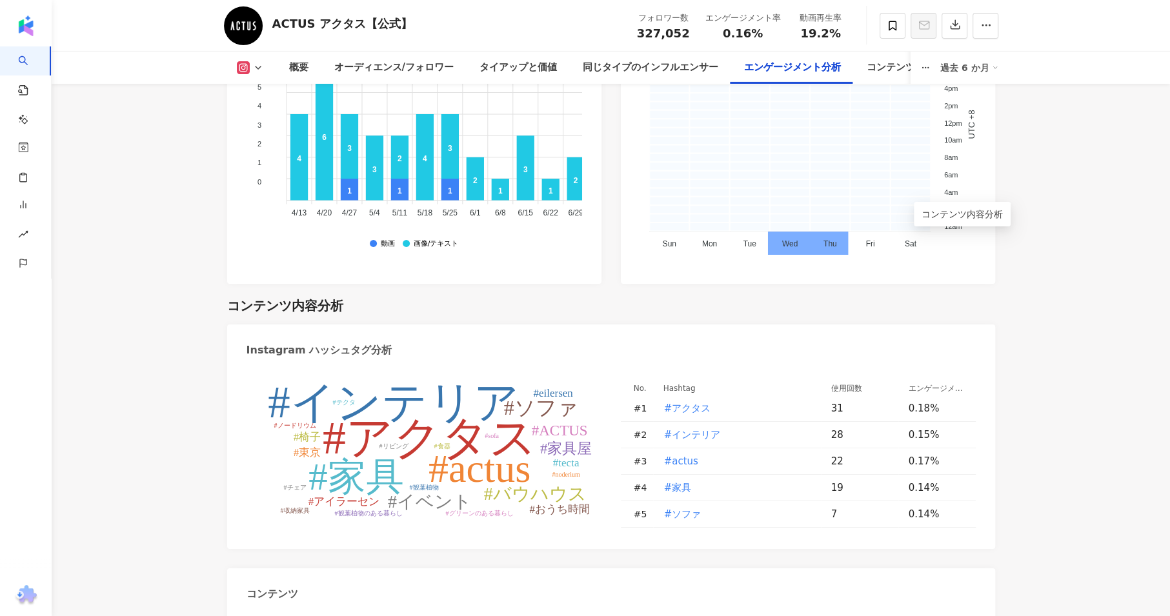
scroll to position [3945, 0]
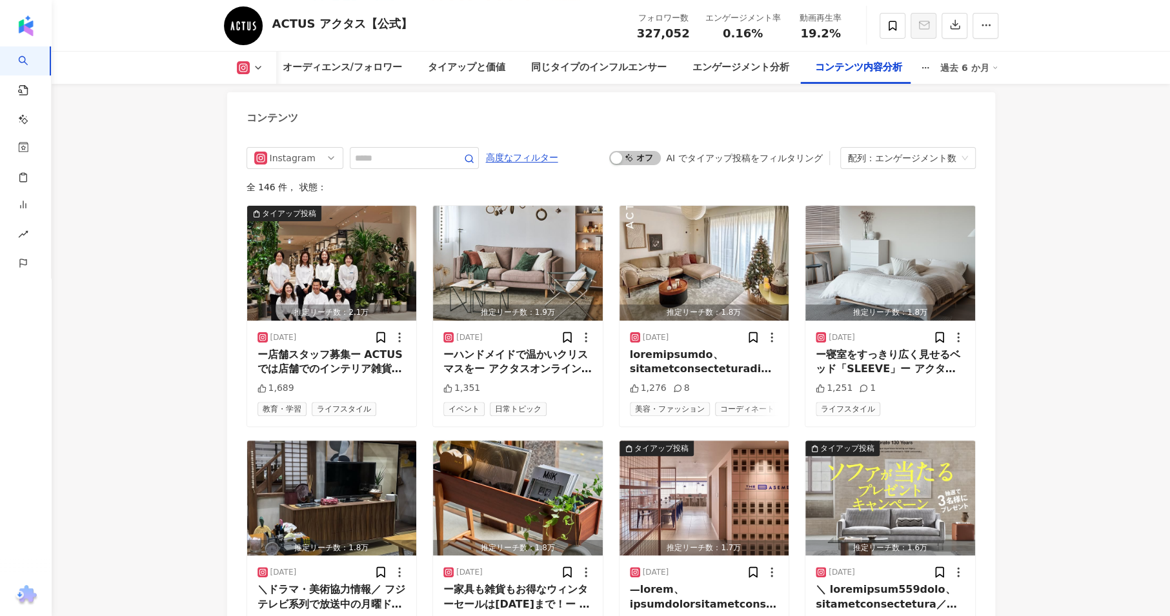
scroll to position [4016, 0]
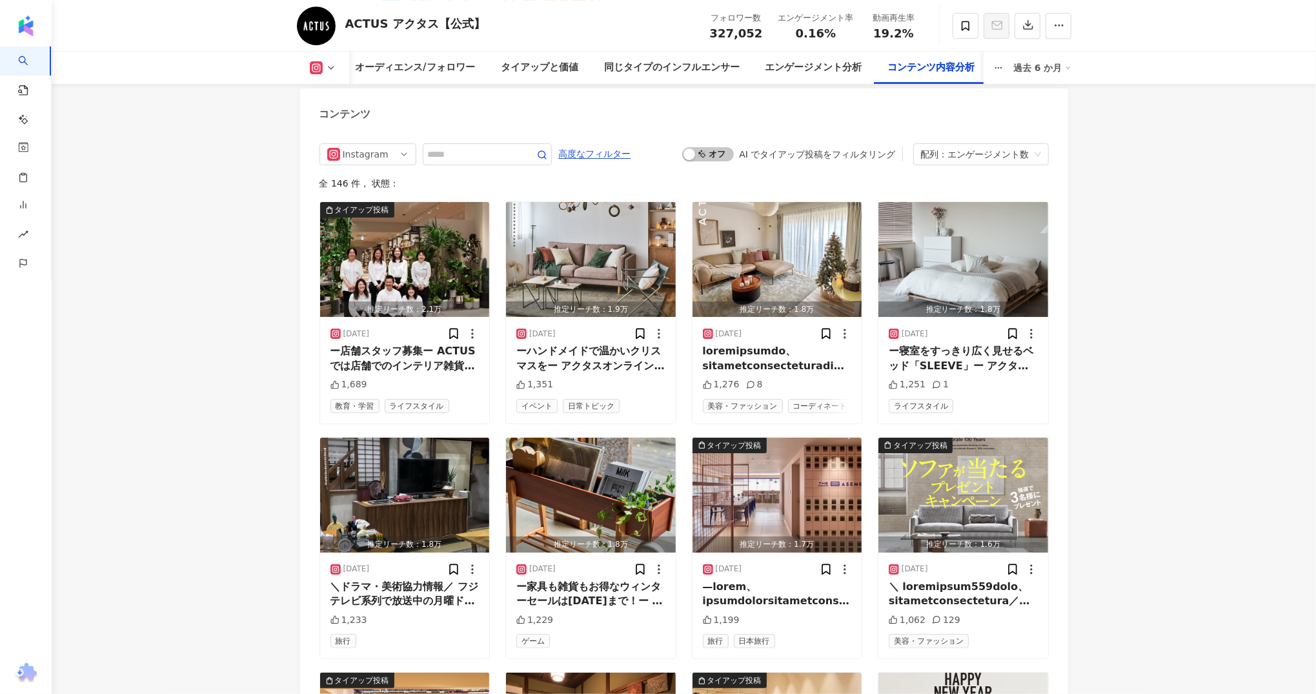
scroll to position [4002, 0]
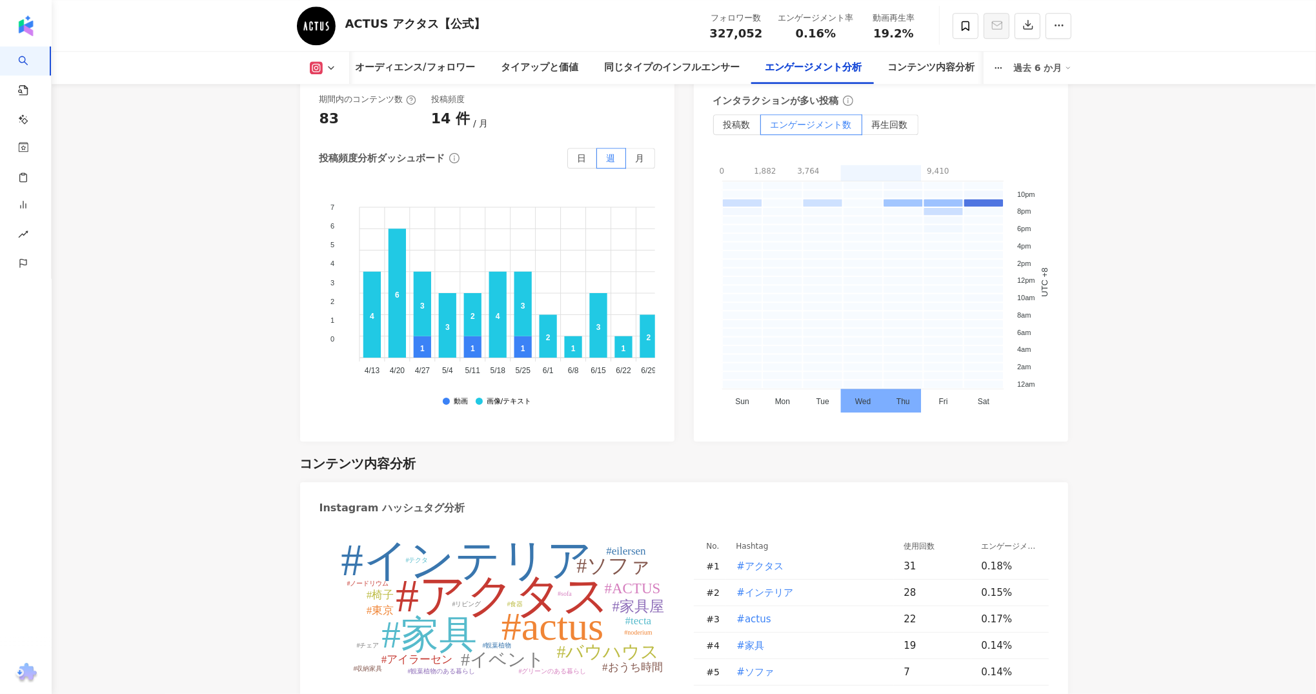
scroll to position [3181, 0]
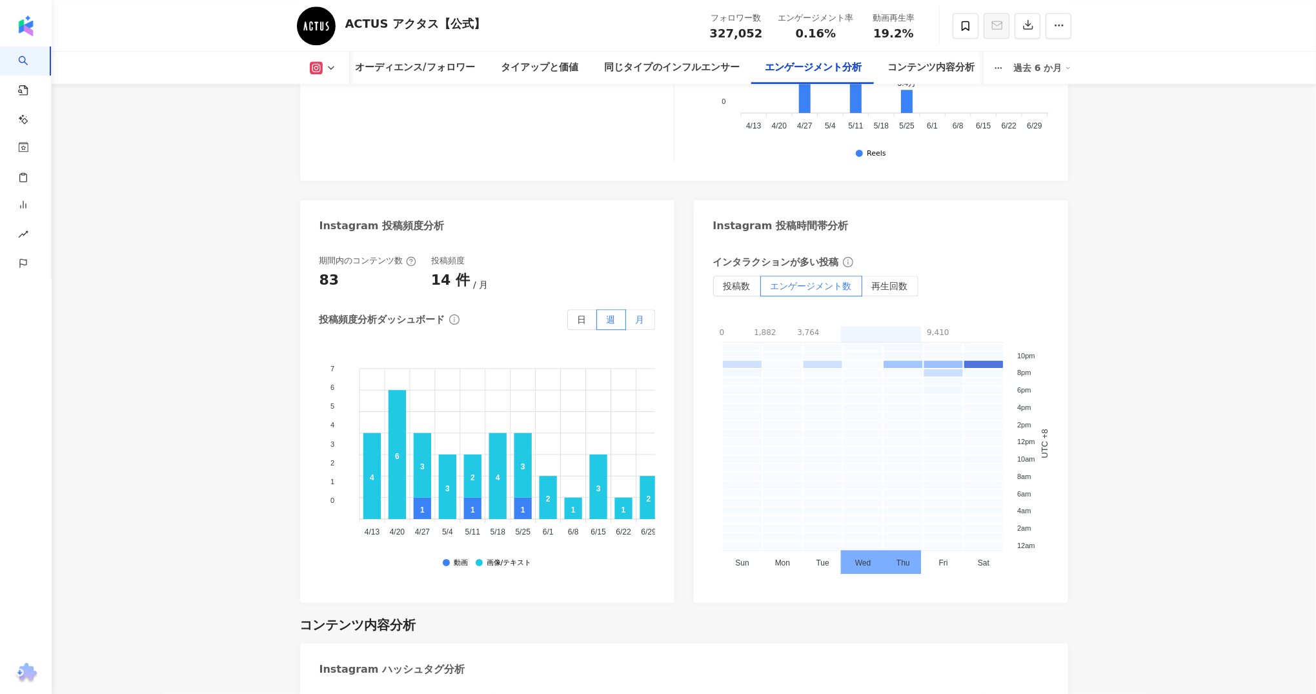
click at [647, 309] on label "月" at bounding box center [640, 319] width 29 height 21
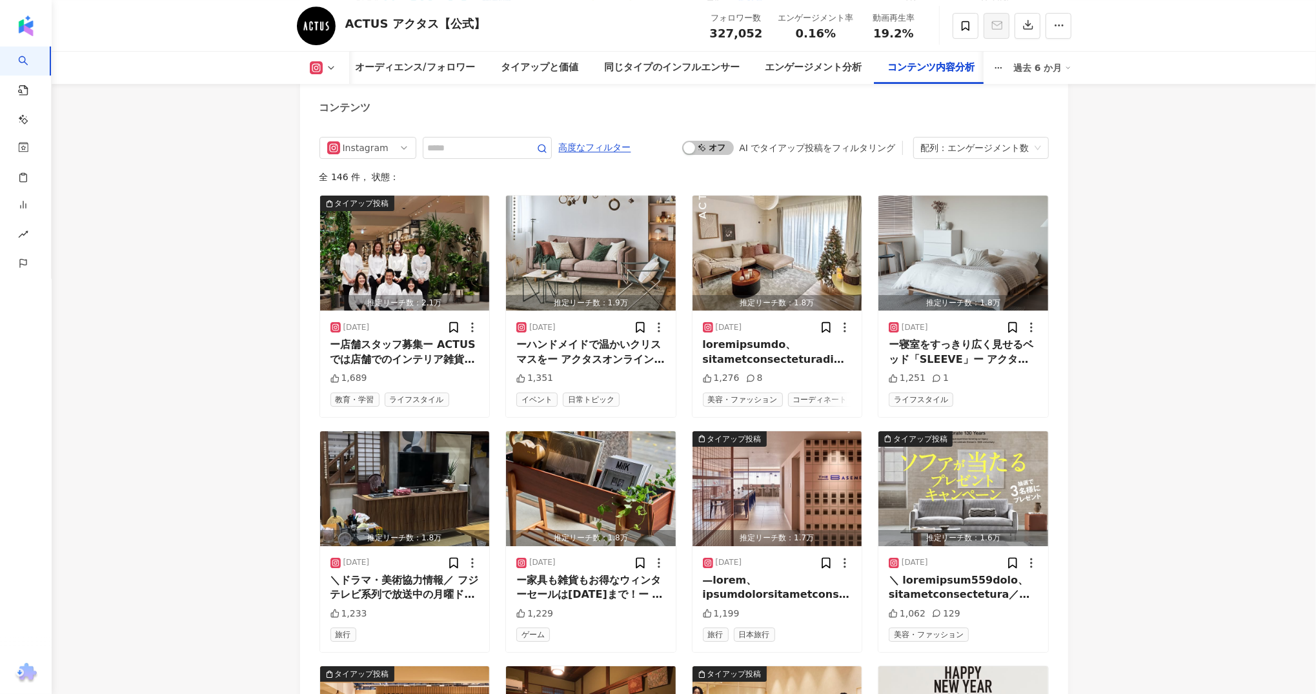
scroll to position [3987, 0]
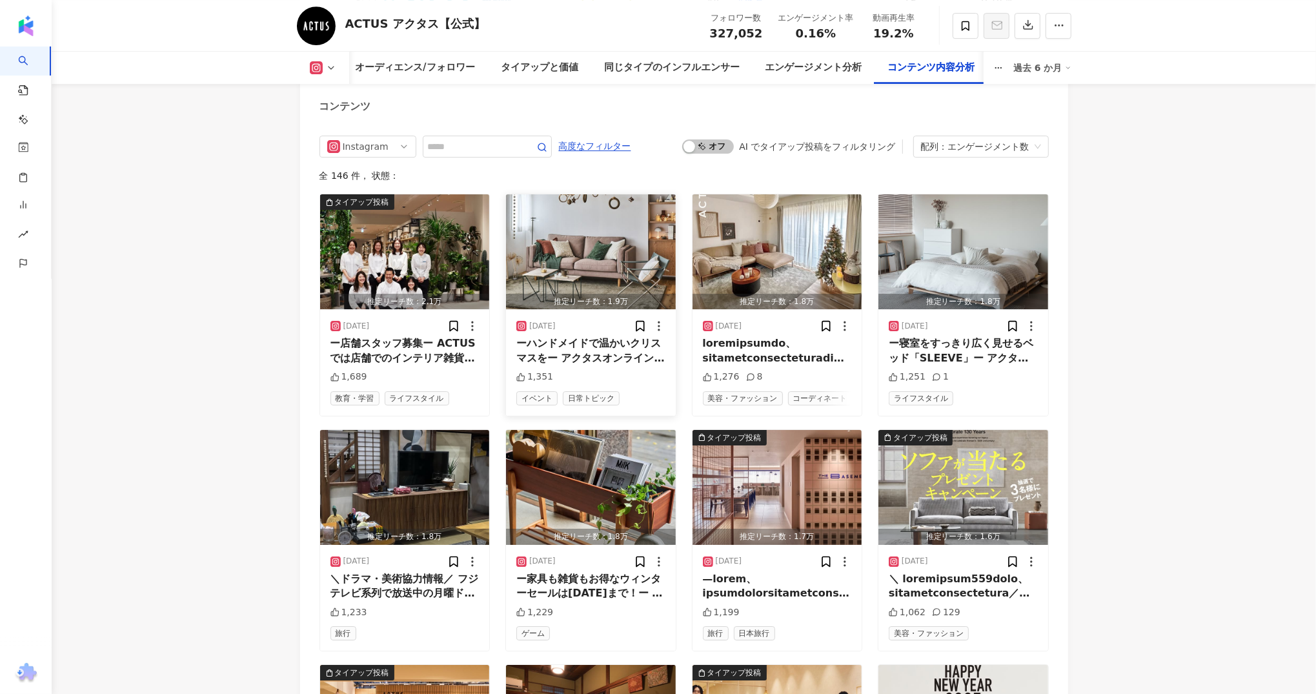
click at [593, 336] on div "ーハンドメイドで温かいクリスマスをー アクタスオンラインでは「Christmas made from hands&heart」と題して、クリスマスの特集ページ…" at bounding box center [590, 350] width 149 height 29
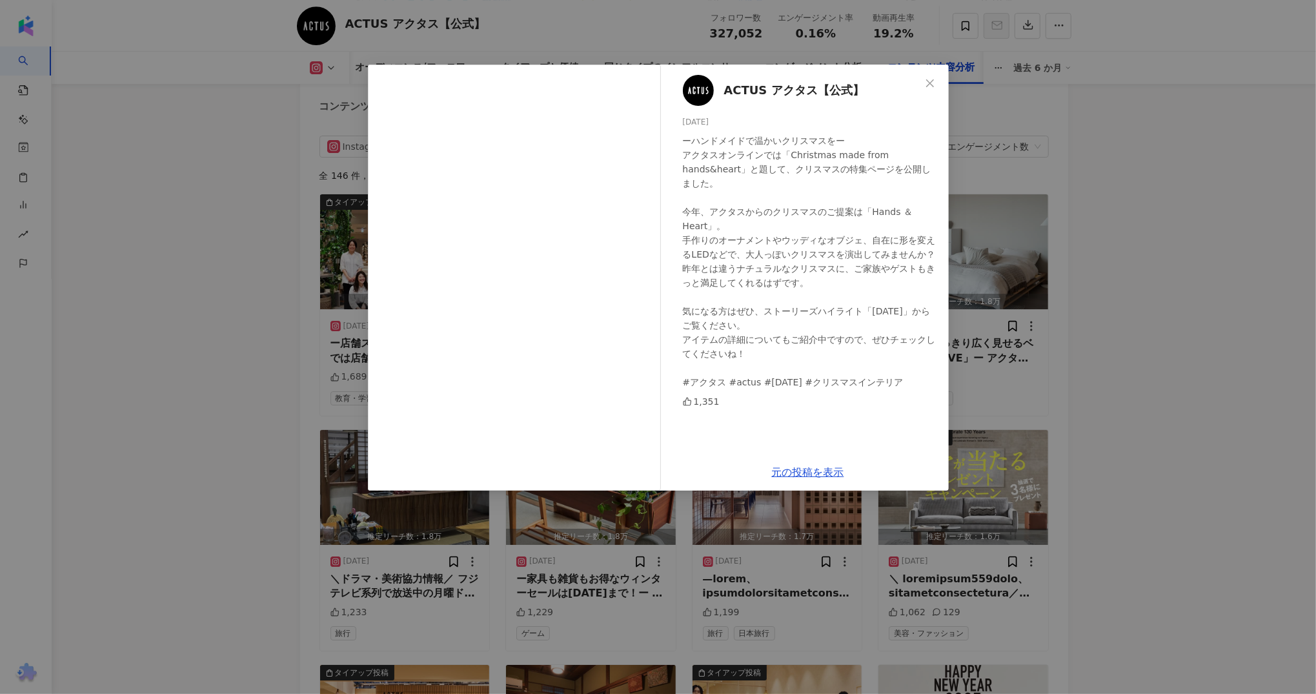
click at [310, 283] on div "ACTUS アクタス【公式】 2024/11/01 ーハンドメイドで温かいクリスマスをー アクタスオンラインでは「Christmas made from ha…" at bounding box center [658, 347] width 1316 height 694
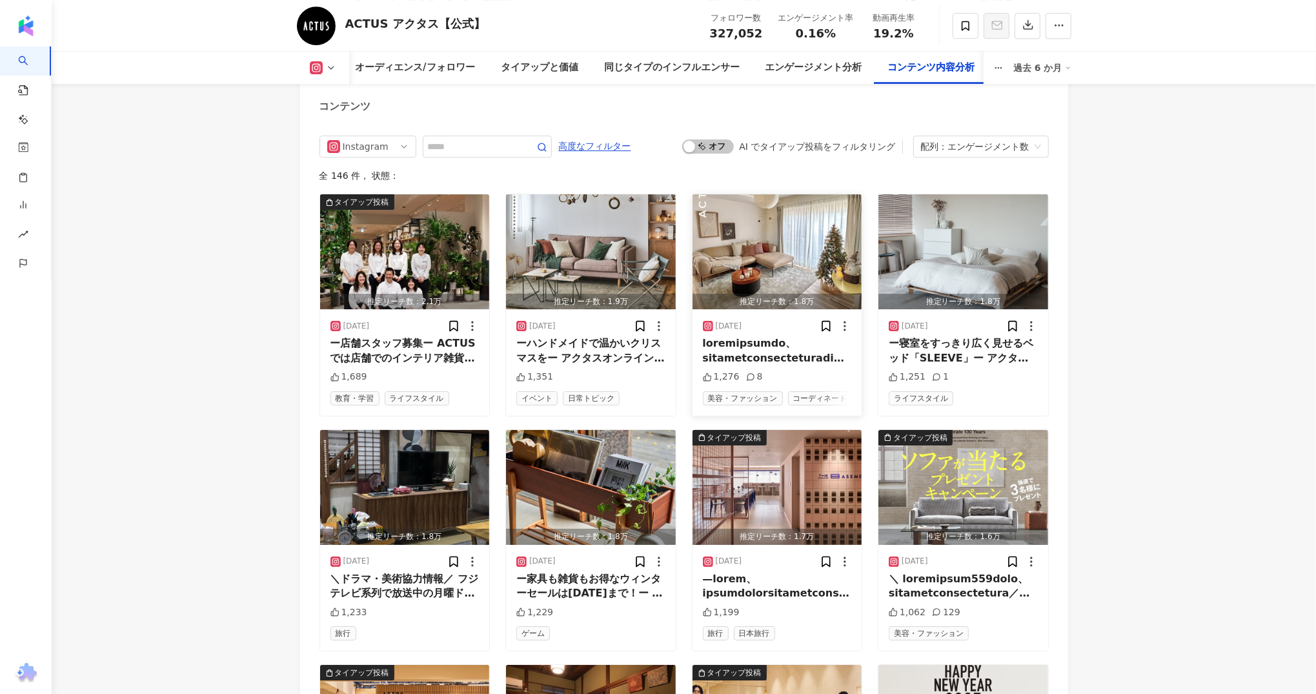
click at [779, 234] on img "button" at bounding box center [778, 251] width 170 height 115
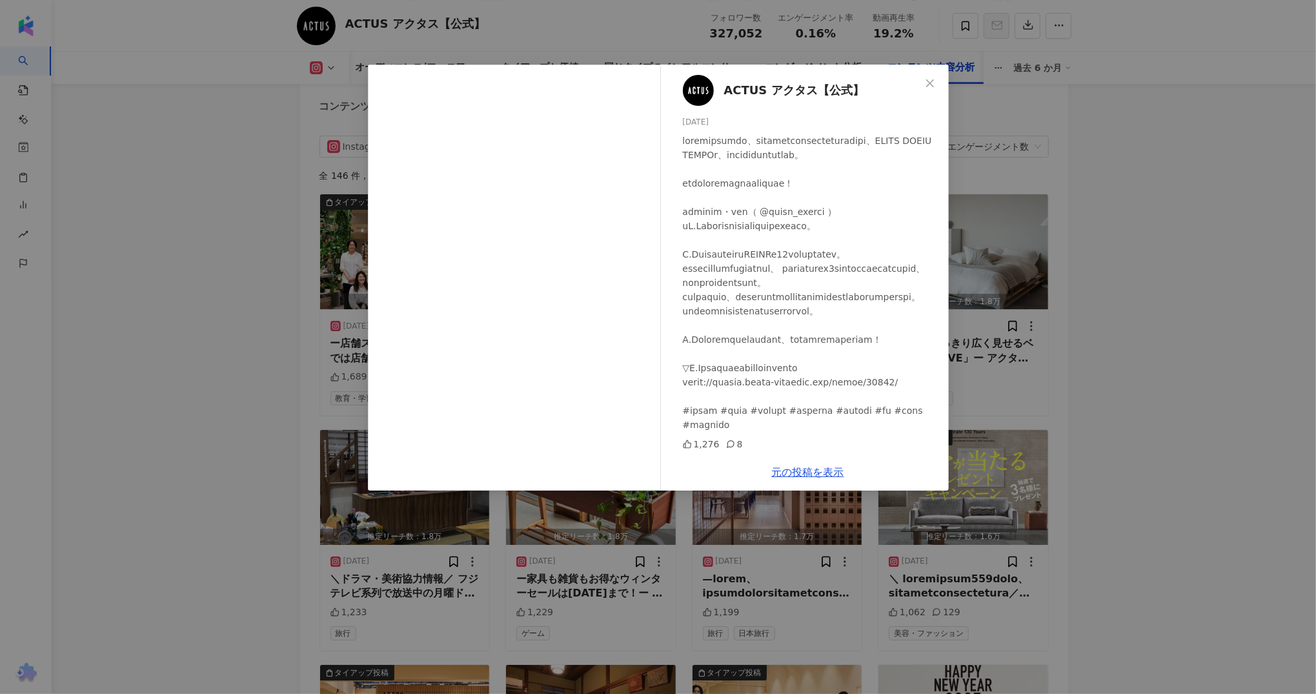
click at [269, 368] on div "ACTUS アクタス【公式】 2024/12/12 1,276 8 元の投稿を表示" at bounding box center [658, 347] width 1316 height 694
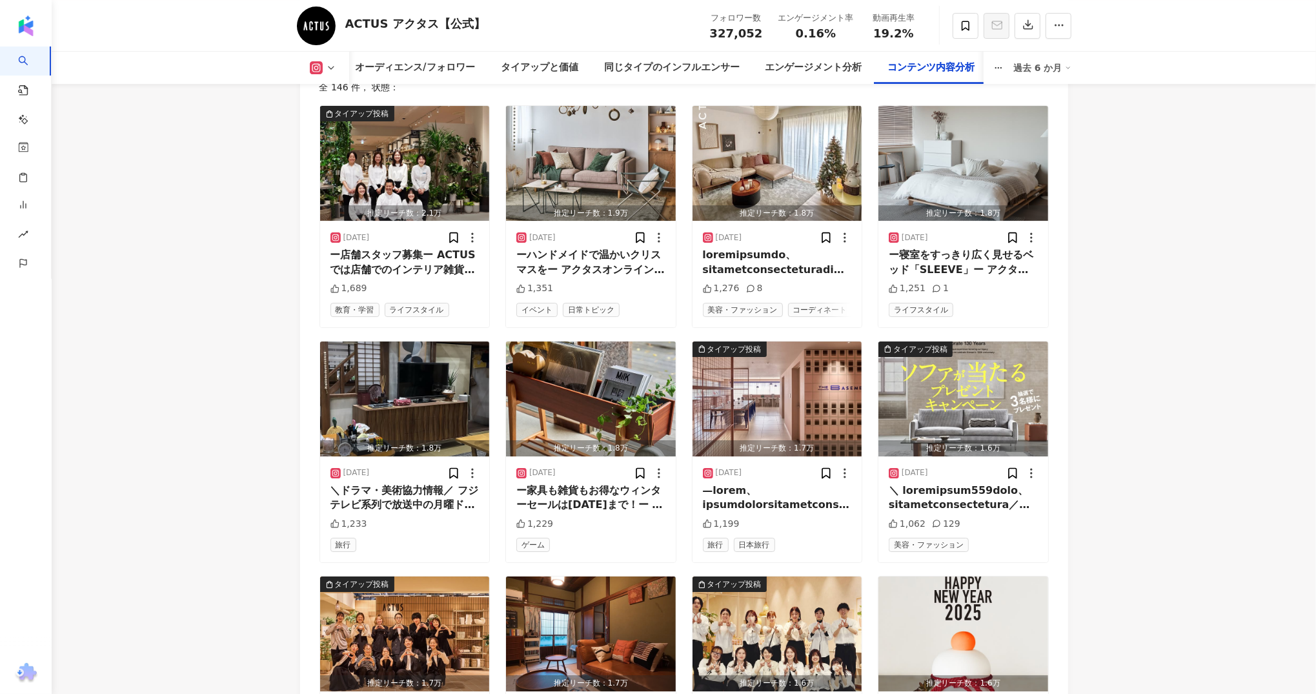
scroll to position [4149, 0]
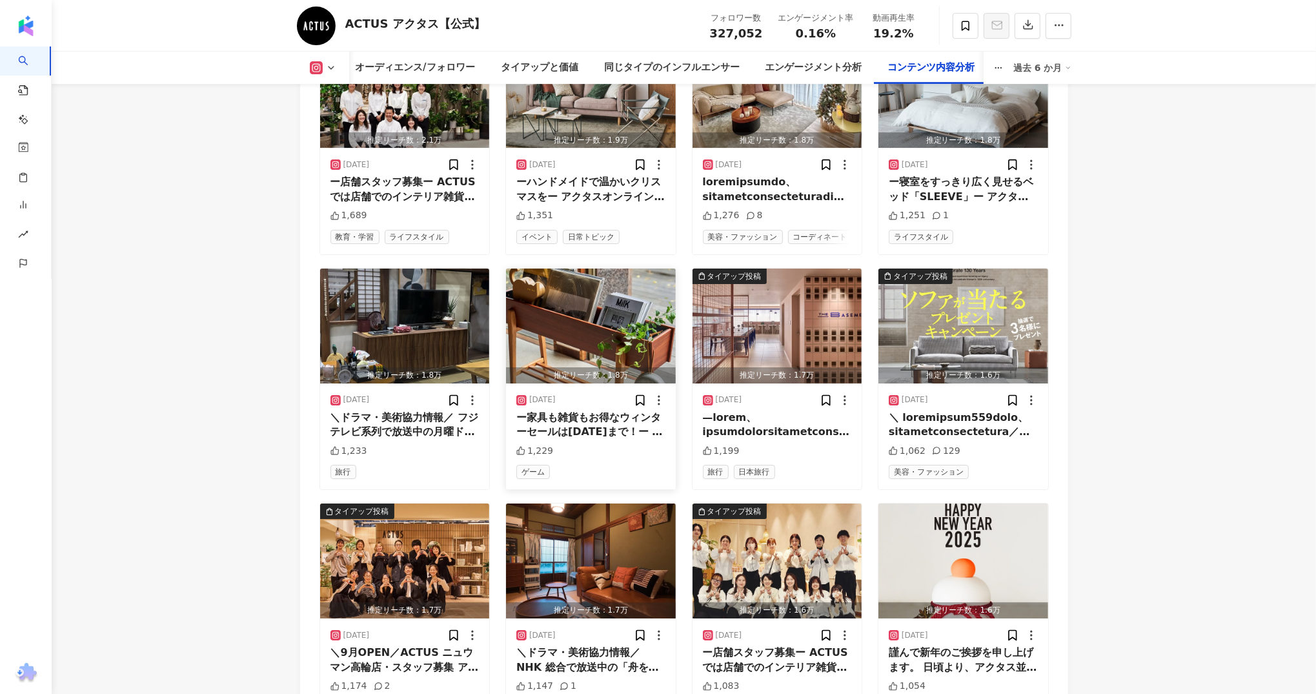
click at [604, 415] on div "ー家具も雑貨もお得なウィンターセールは1月13日まで！ー アクタスでは2024年1月13日（月・祝）まで、ウィンターセールを開催中。 アクタス・オンラインのセ…" at bounding box center [590, 425] width 149 height 29
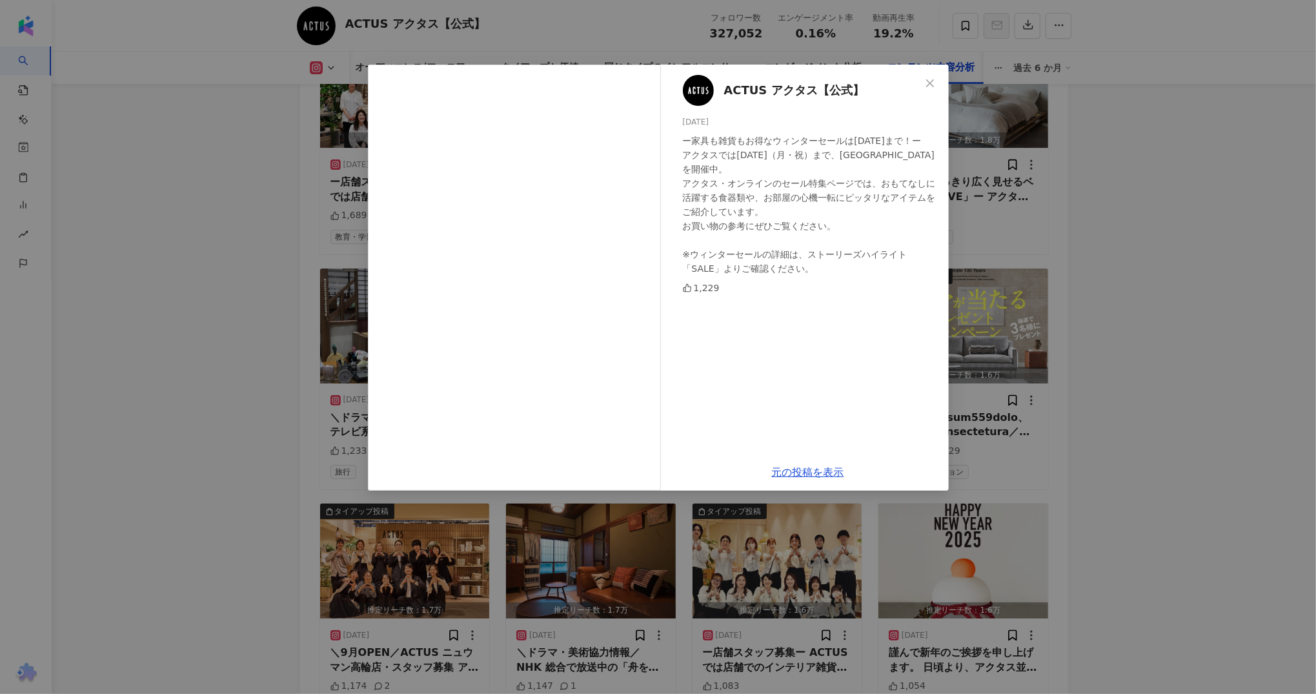
click at [242, 281] on div "ACTUS アクタス【公式】 2025/01/04 ー家具も雑貨もお得なウィンターセールは1月13日まで！ー アクタスでは2024年1月13日（月・祝）まで、…" at bounding box center [658, 347] width 1316 height 694
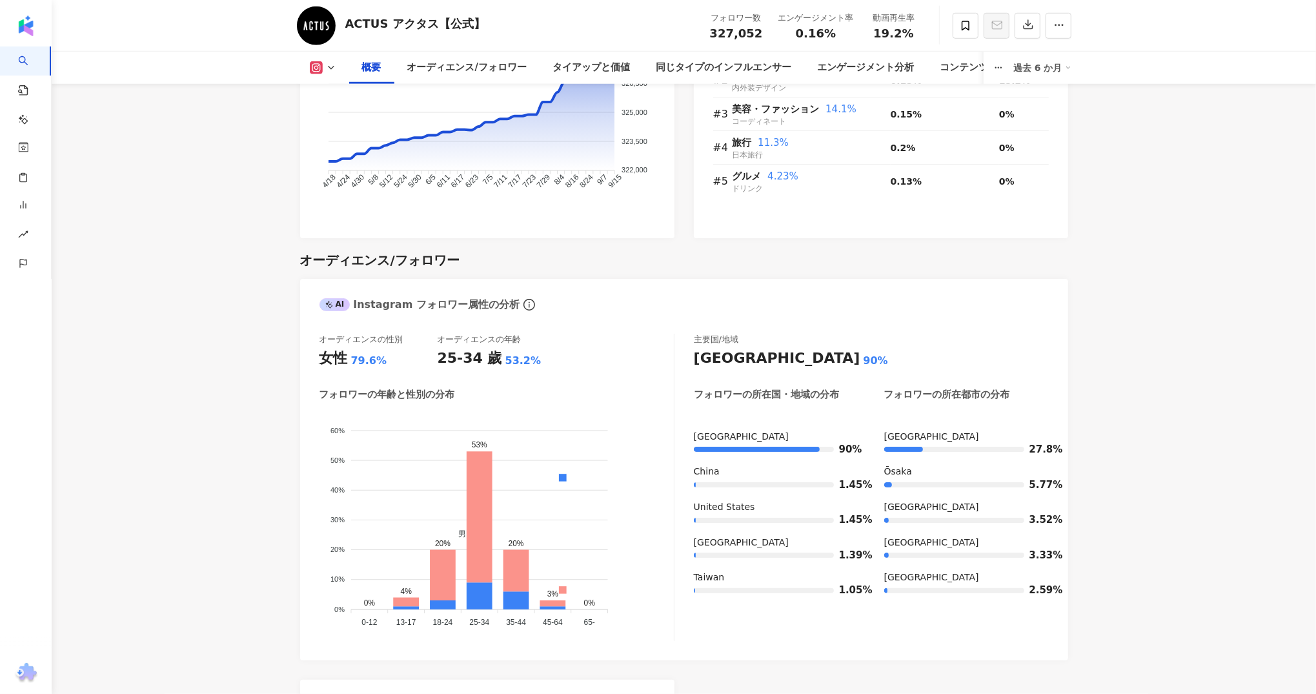
scroll to position [1002, 0]
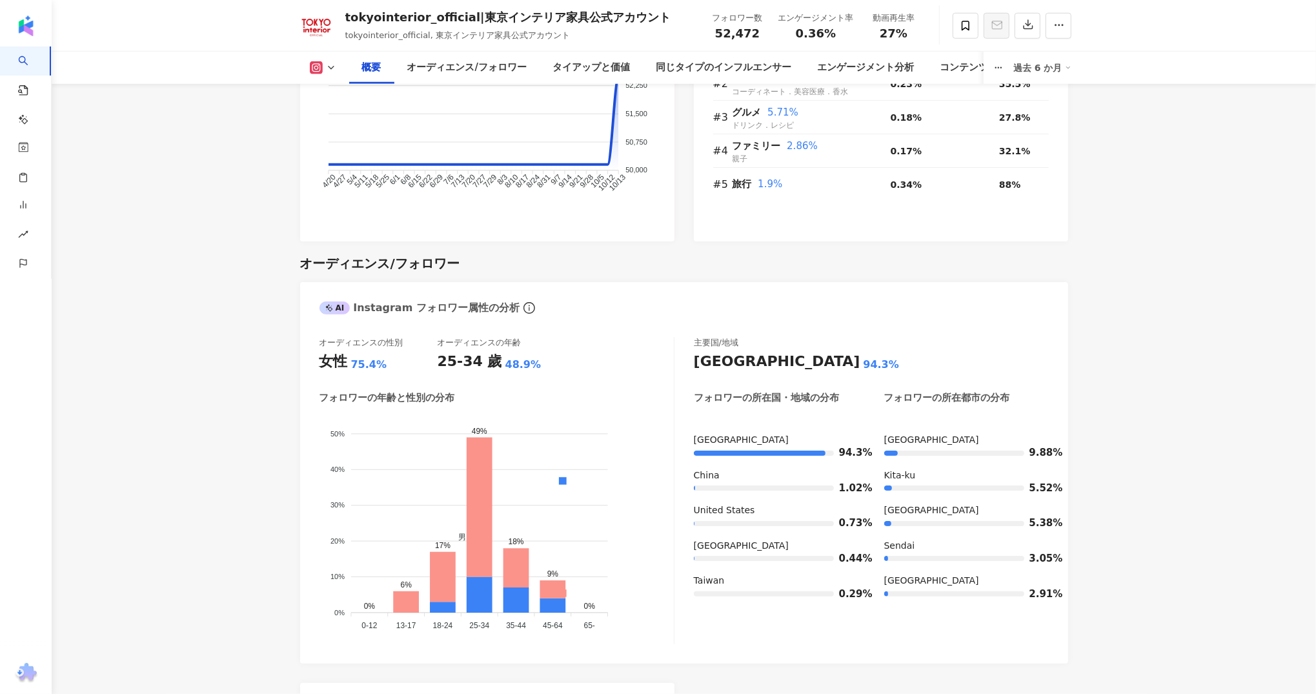
scroll to position [1049, 0]
